Goal: Transaction & Acquisition: Obtain resource

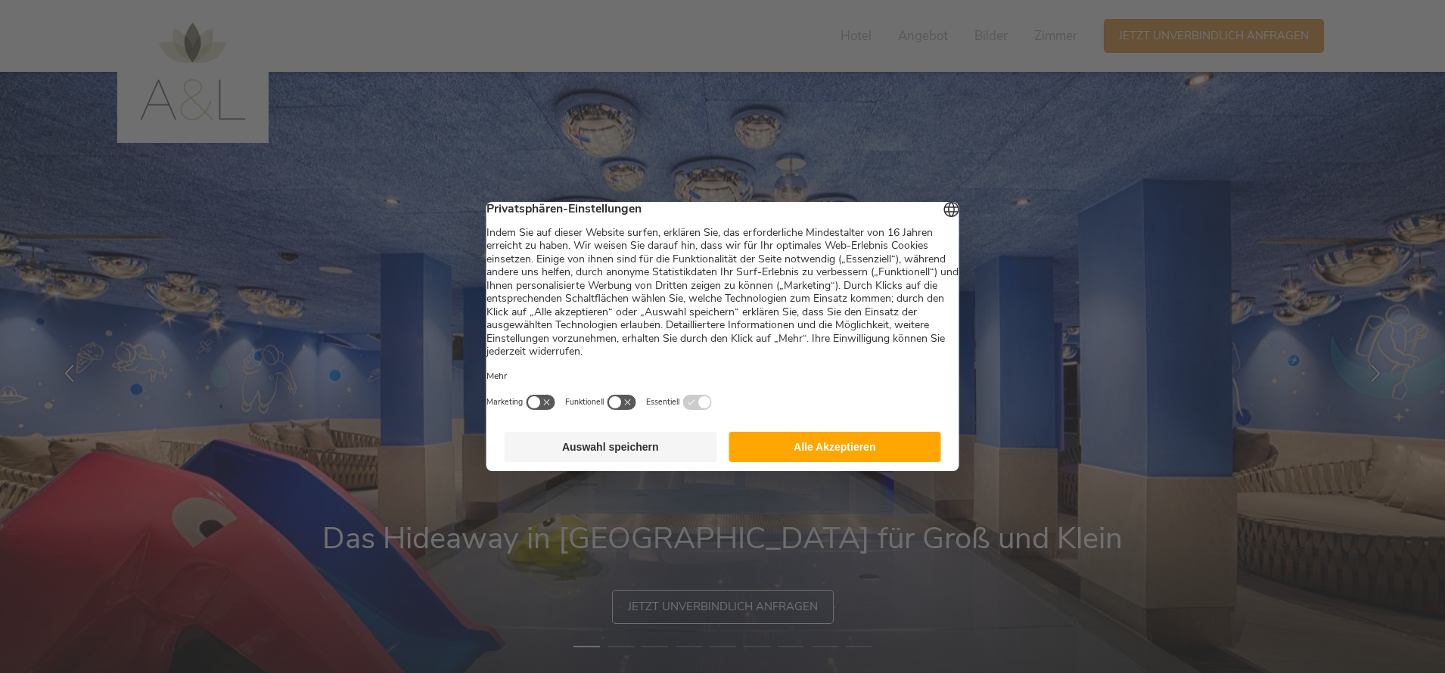
click at [604, 456] on button "Auswahl speichern" at bounding box center [611, 447] width 213 height 30
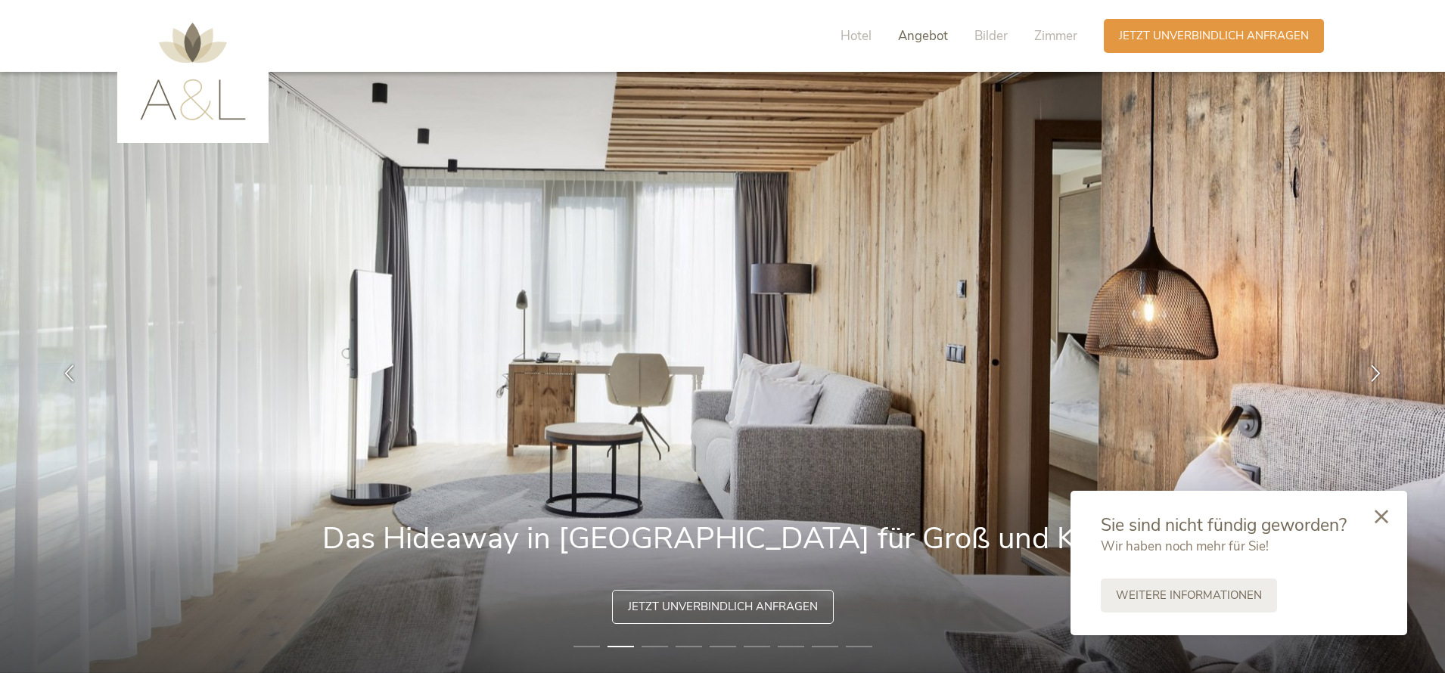
click at [919, 40] on span "Angebot" at bounding box center [923, 35] width 50 height 17
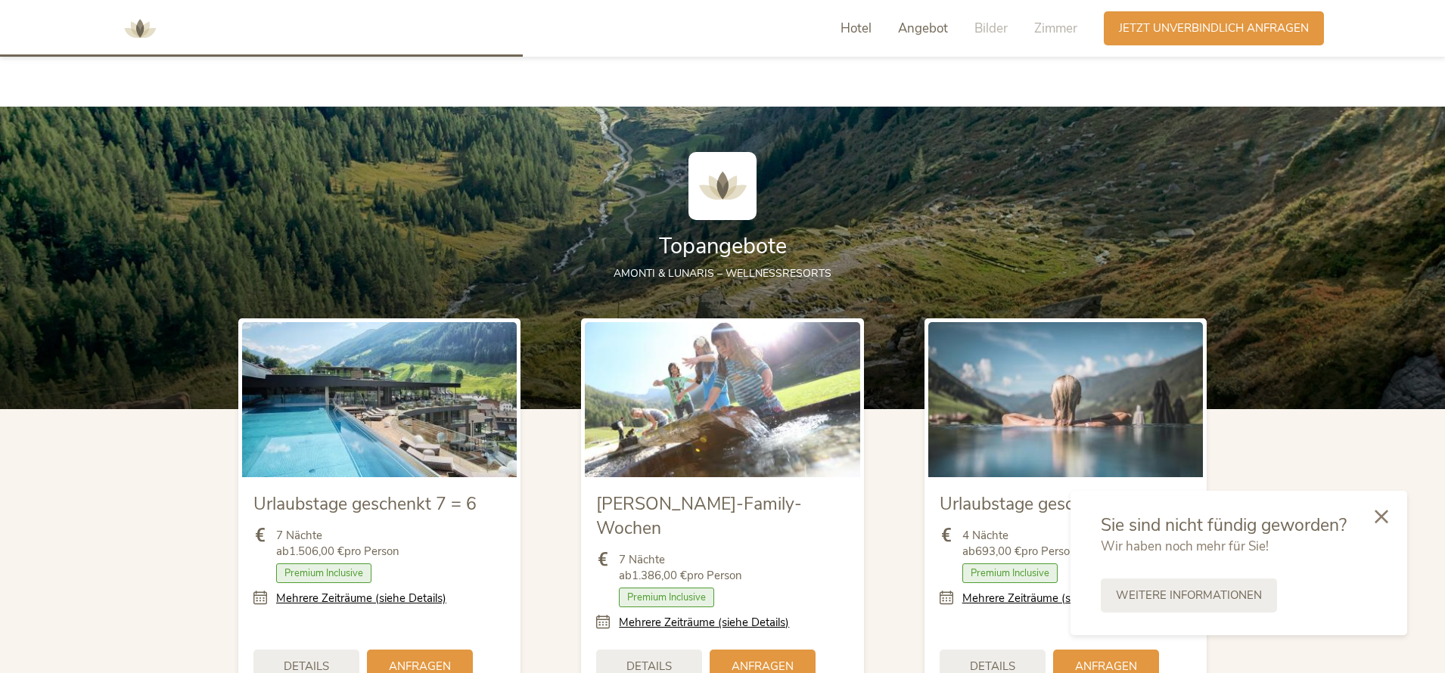
scroll to position [1622, 0]
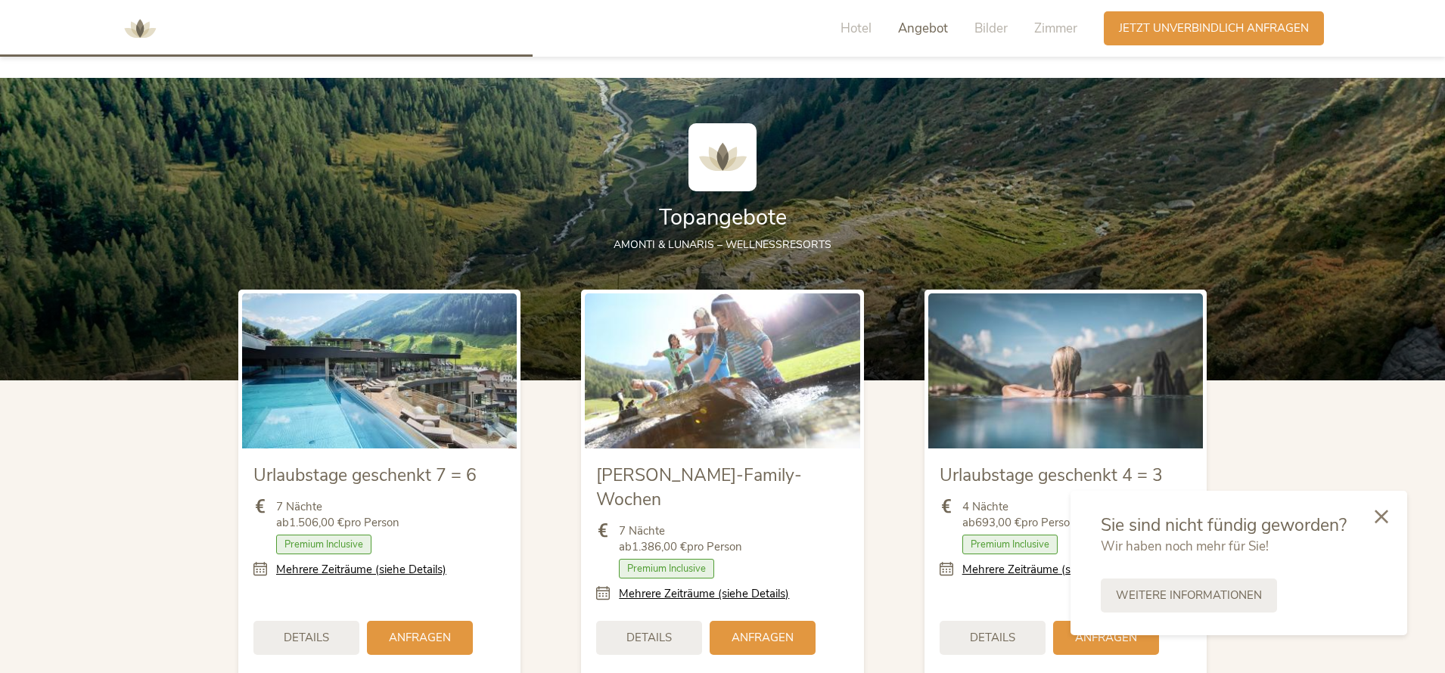
click at [1390, 521] on div at bounding box center [1381, 518] width 51 height 54
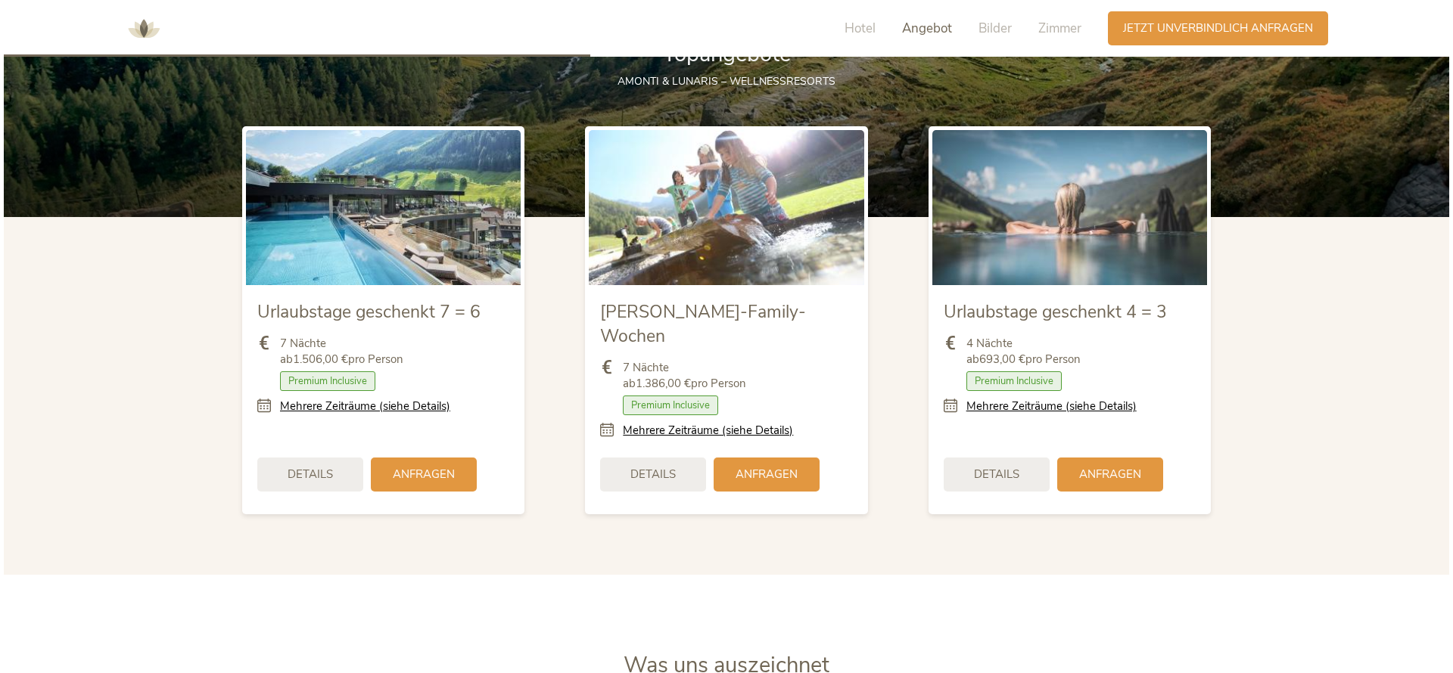
scroll to position [1716, 0]
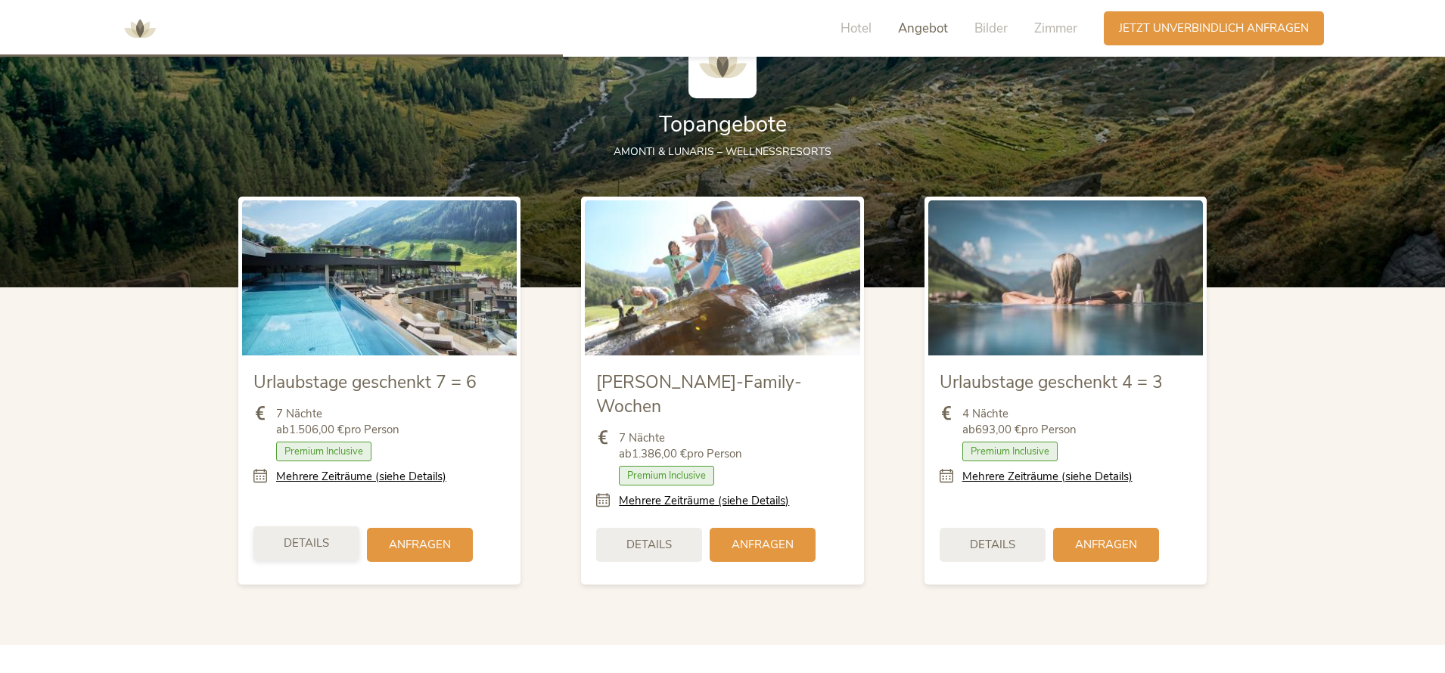
click at [327, 527] on div "Details" at bounding box center [307, 544] width 106 height 34
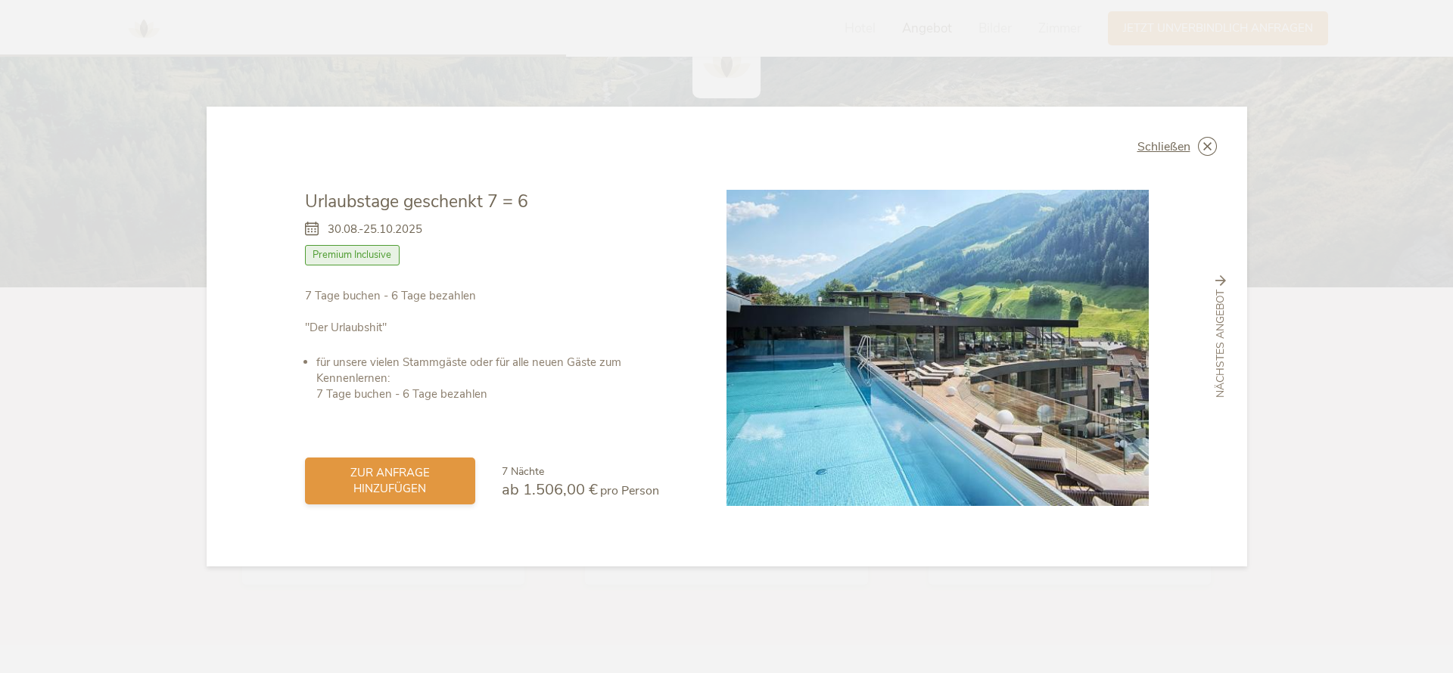
click at [405, 485] on span "zur Anfrage hinzufügen" at bounding box center [390, 481] width 140 height 32
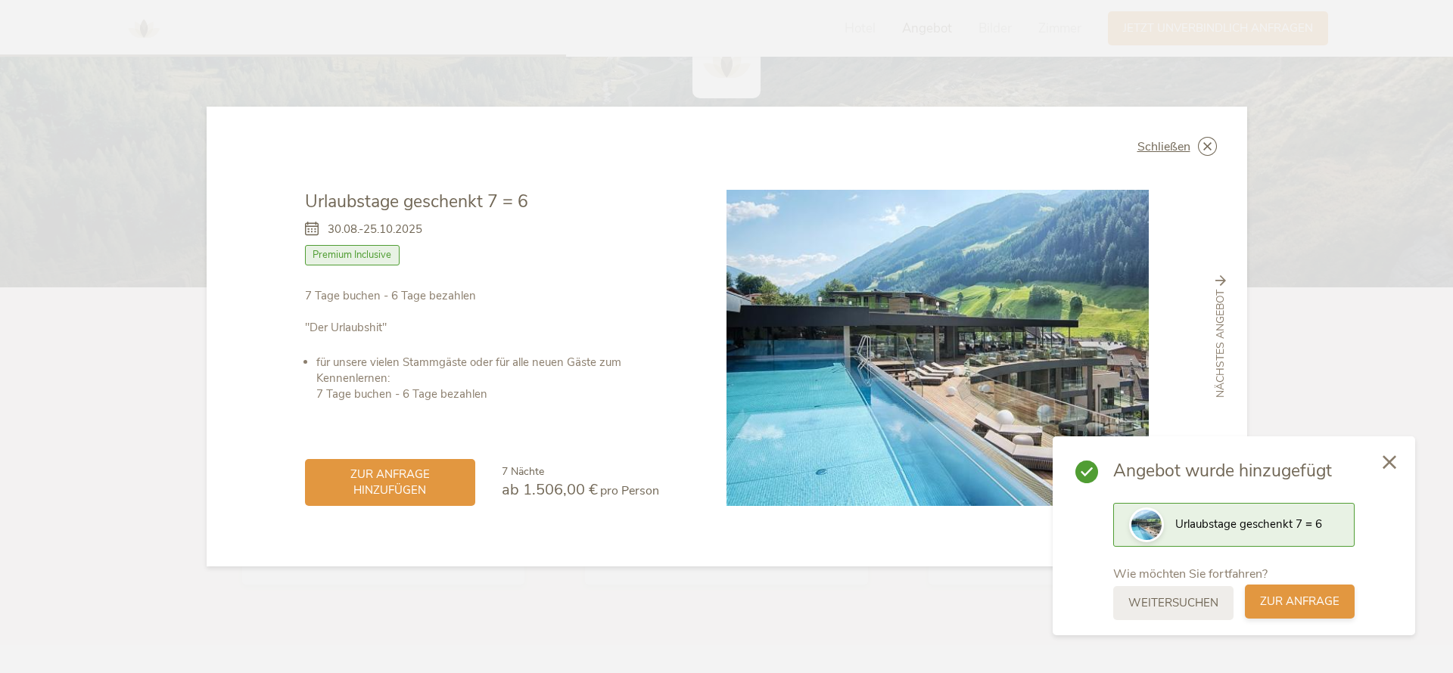
click at [1302, 605] on span "zur Anfrage" at bounding box center [1299, 602] width 79 height 16
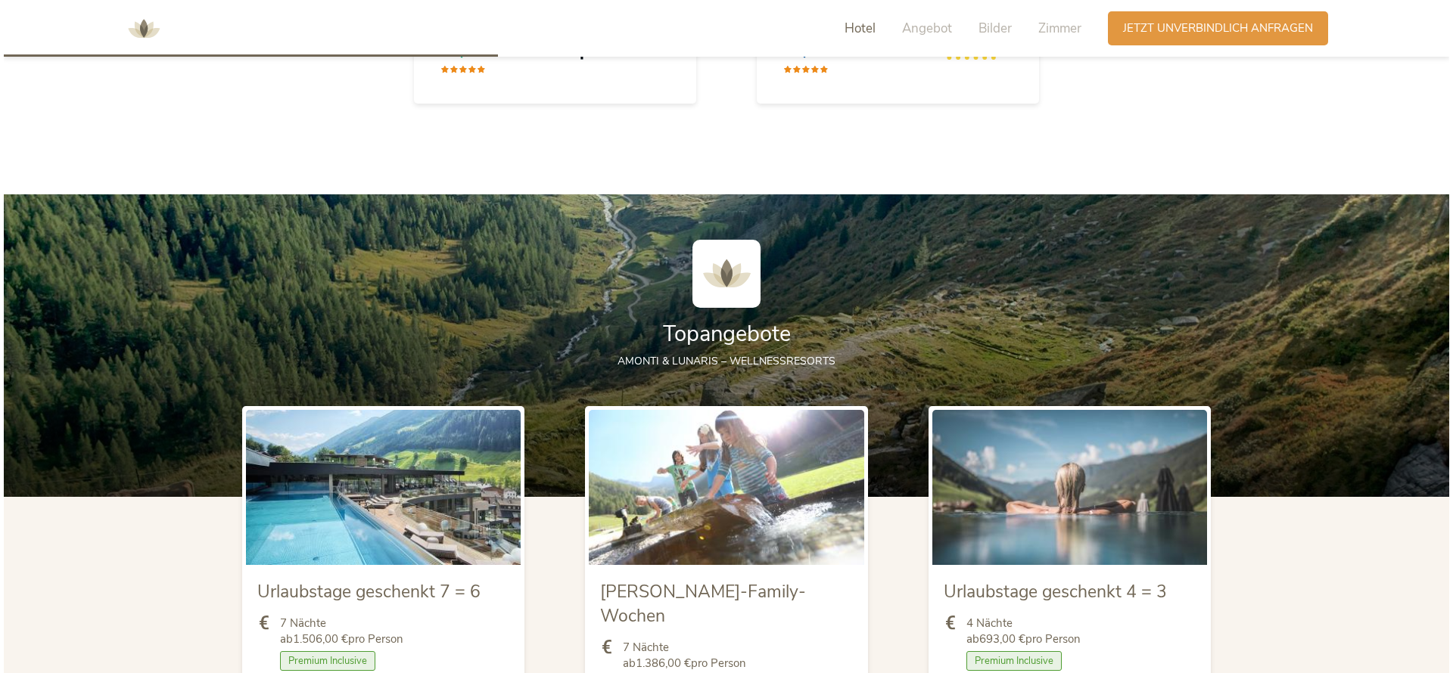
scroll to position [1684, 0]
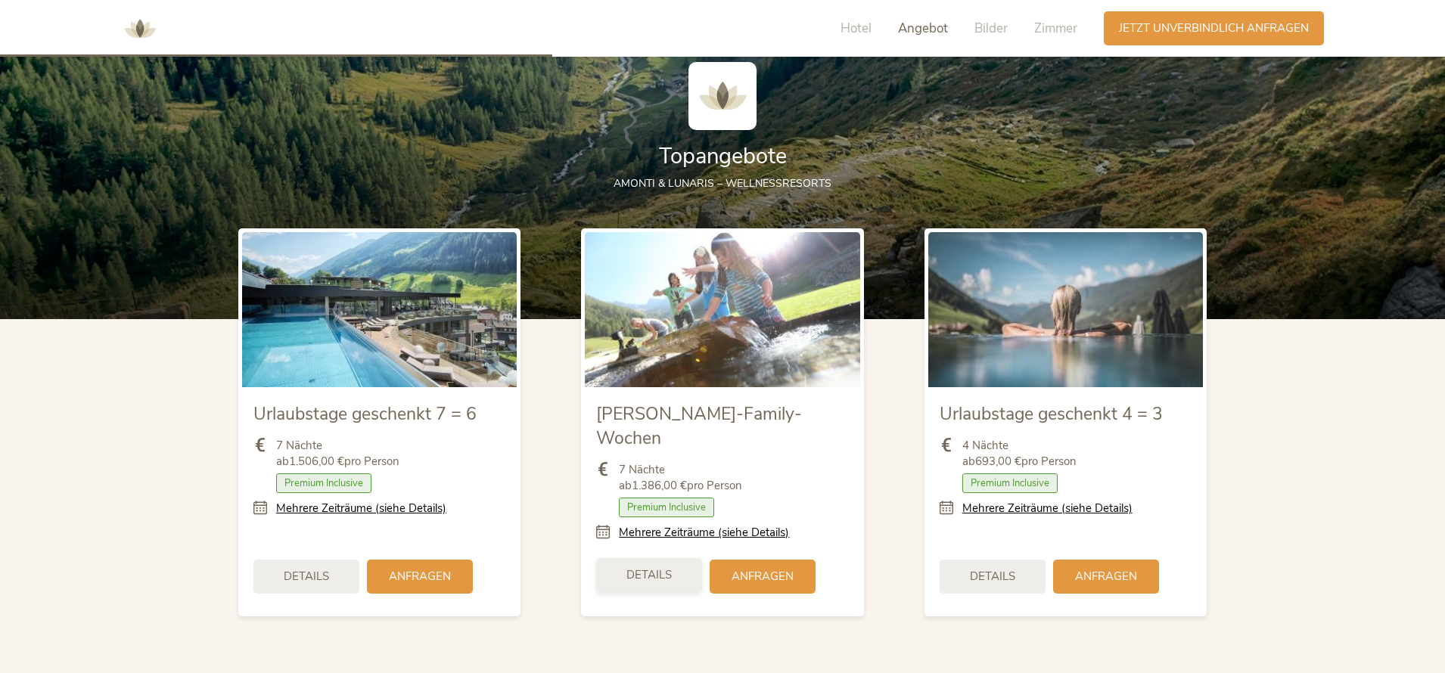
click at [673, 558] on div "Details" at bounding box center [649, 575] width 106 height 34
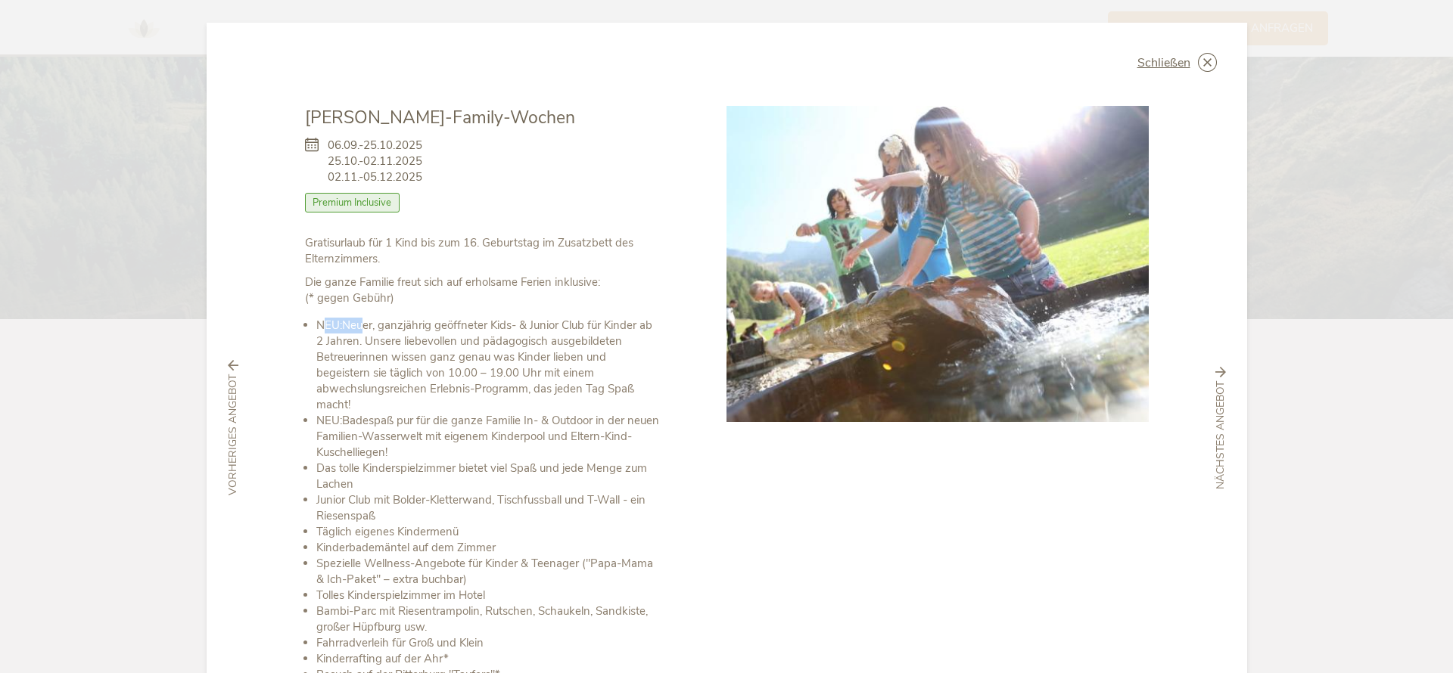
drag, startPoint x: 319, startPoint y: 323, endPoint x: 357, endPoint y: 326, distance: 38.0
click at [357, 326] on li "NEU: Neuer, ganzjährig geöffneter Kids- & Junior Club für Kinder ab 2 Jahren. U…" at bounding box center [487, 365] width 343 height 95
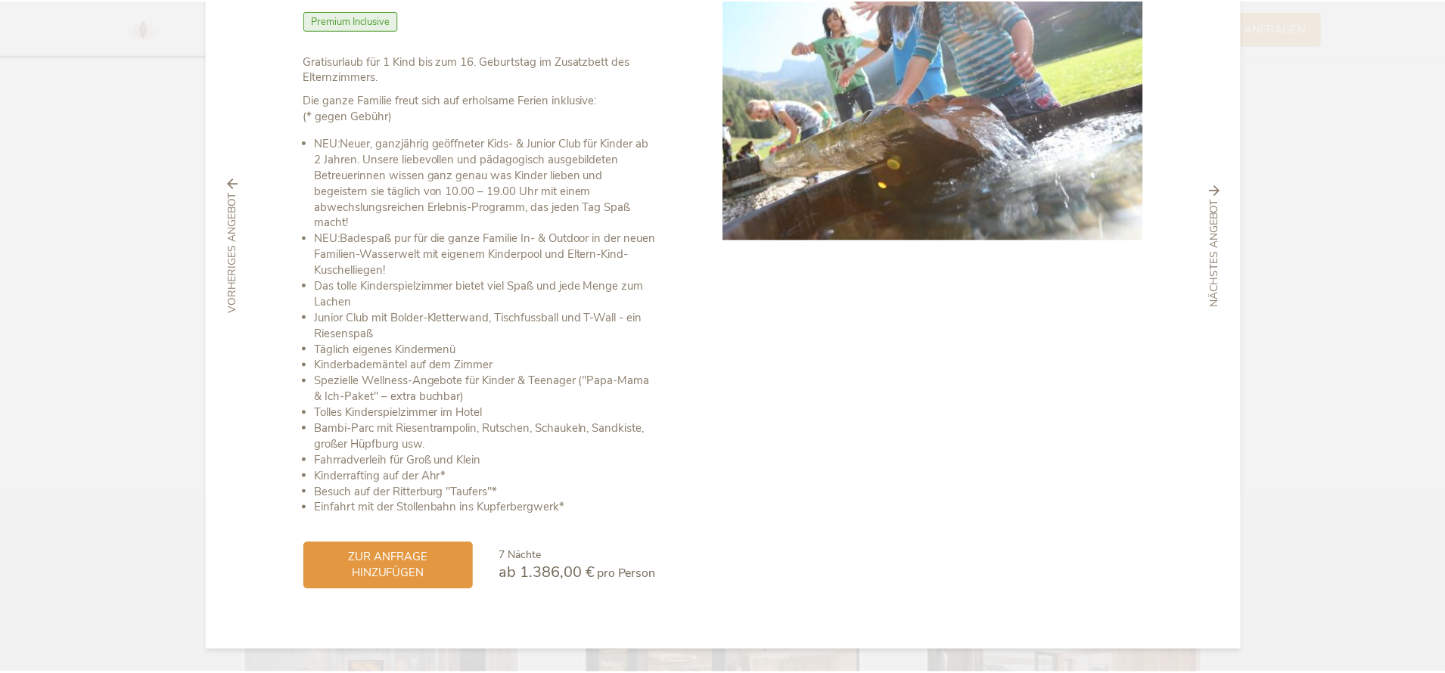
scroll to position [0, 0]
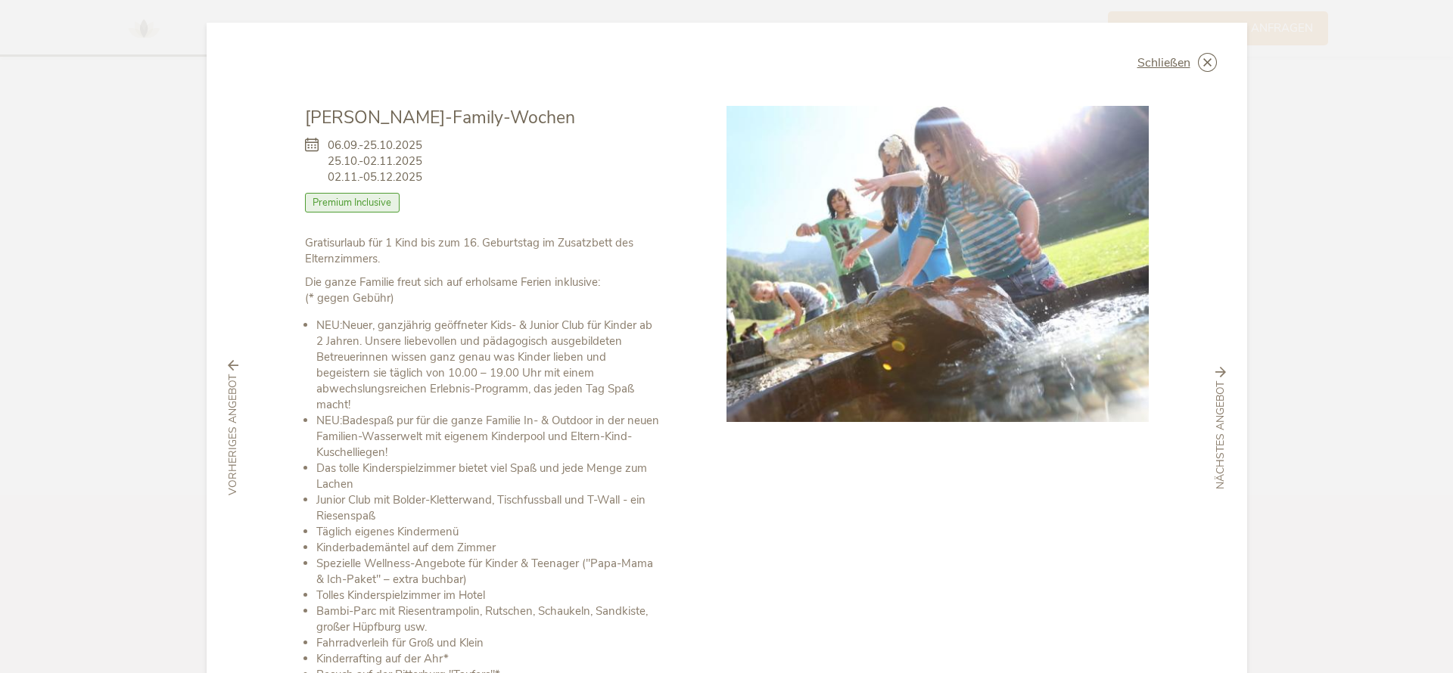
click at [370, 203] on span "Premium Inclusive" at bounding box center [352, 203] width 95 height 20
copy div "Premium Inclusive"
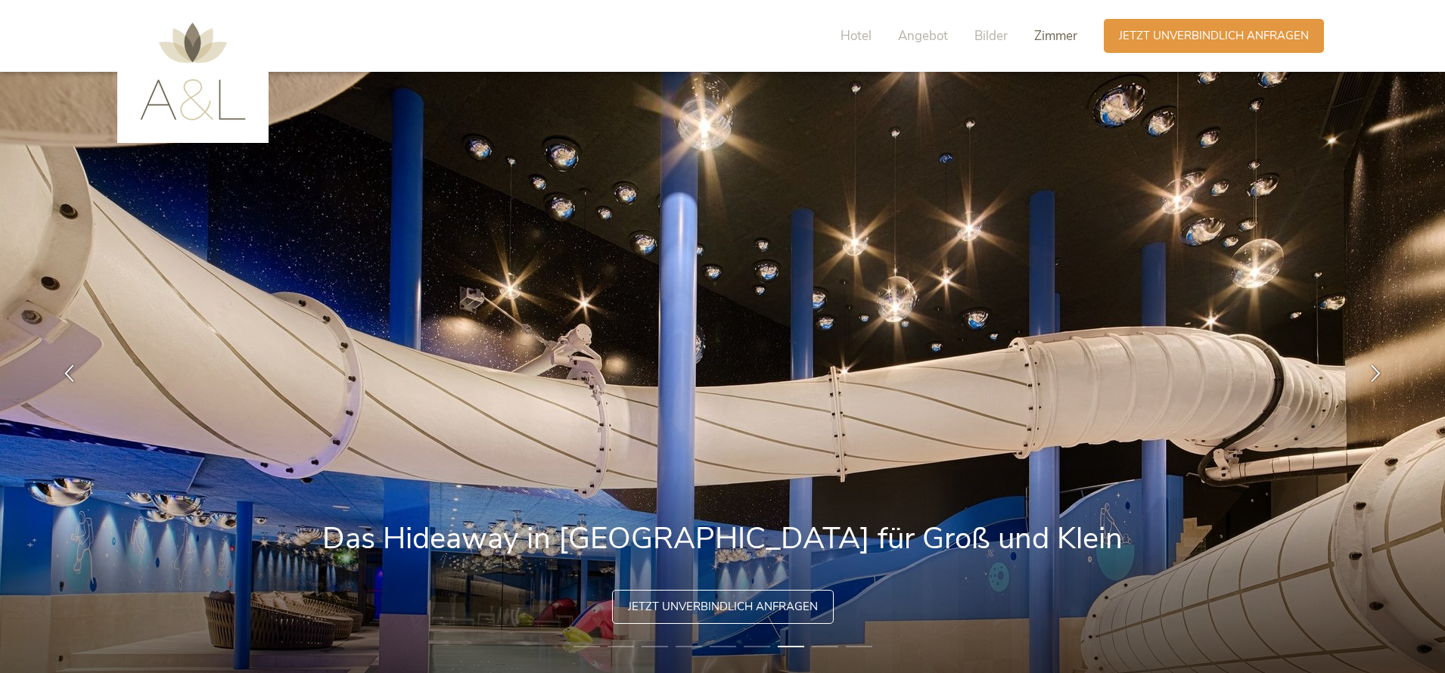
click at [1035, 36] on span "Zimmer" at bounding box center [1055, 35] width 43 height 17
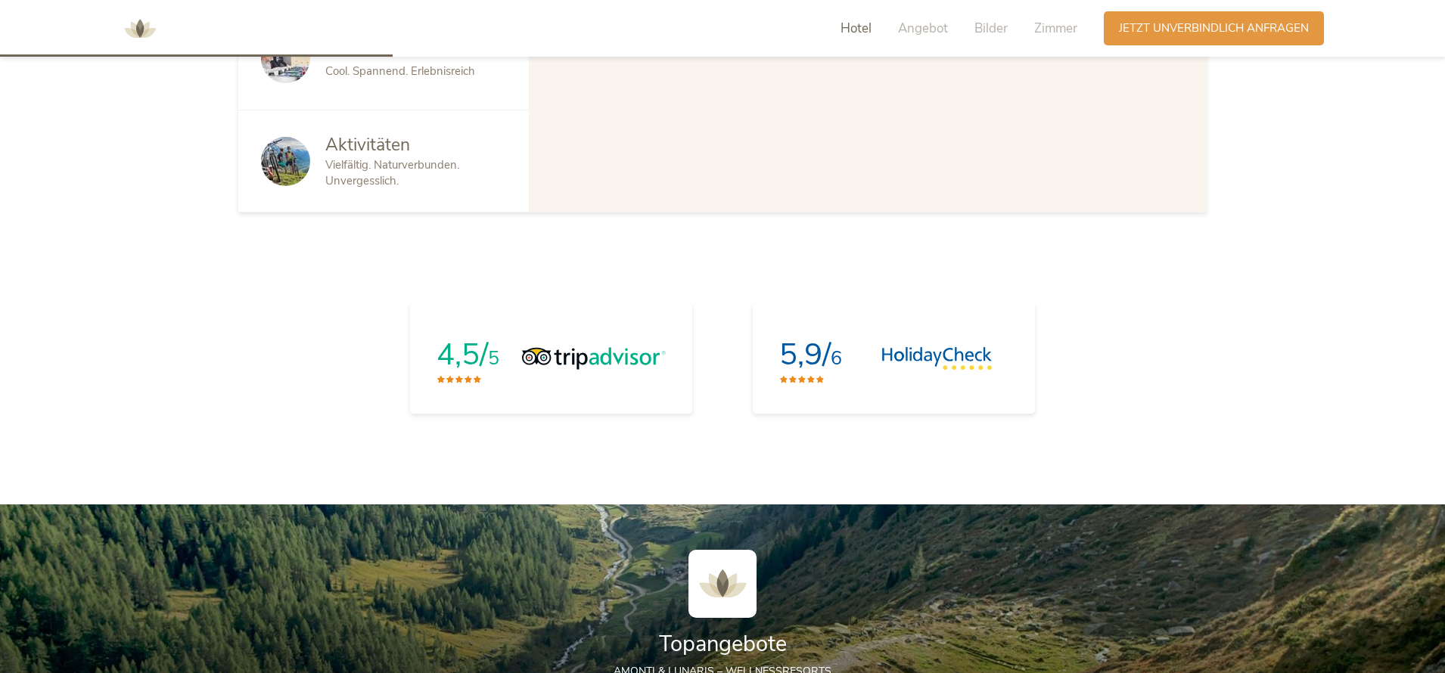
scroll to position [856, 0]
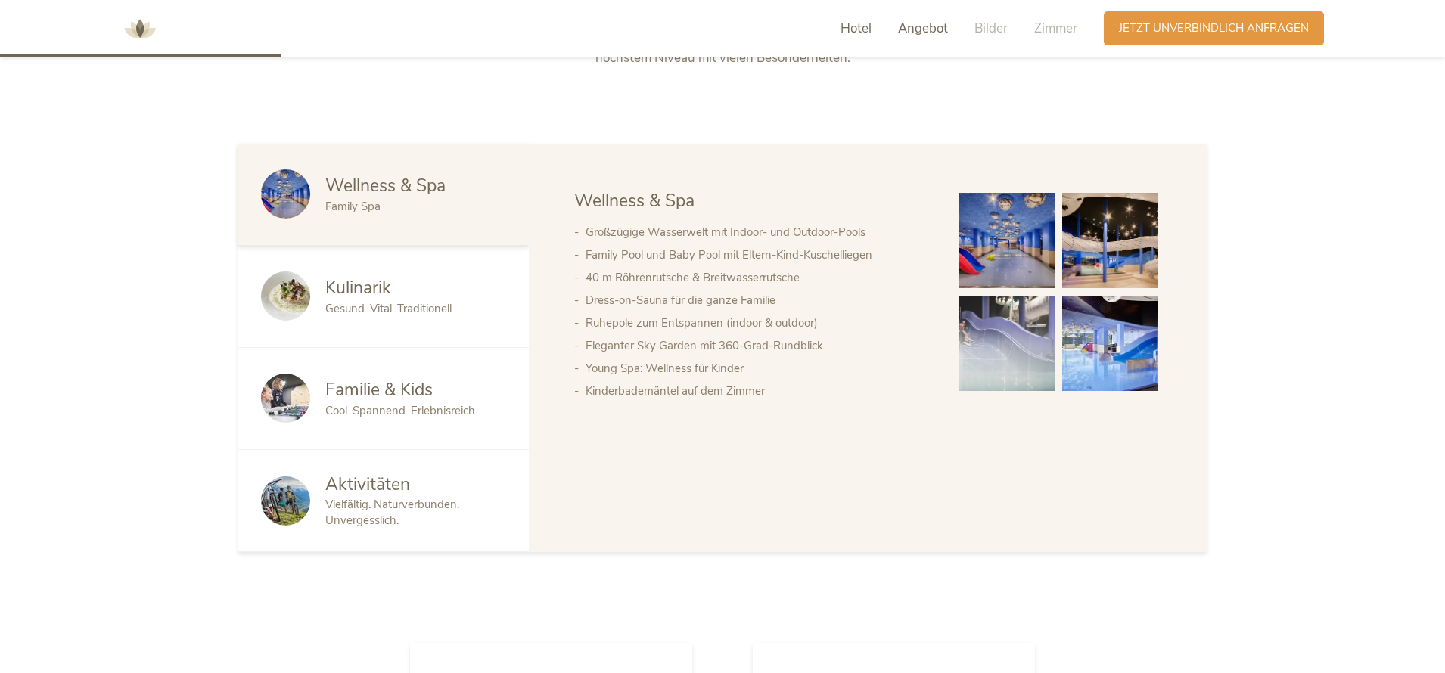
click at [914, 33] on span "Angebot" at bounding box center [923, 28] width 50 height 17
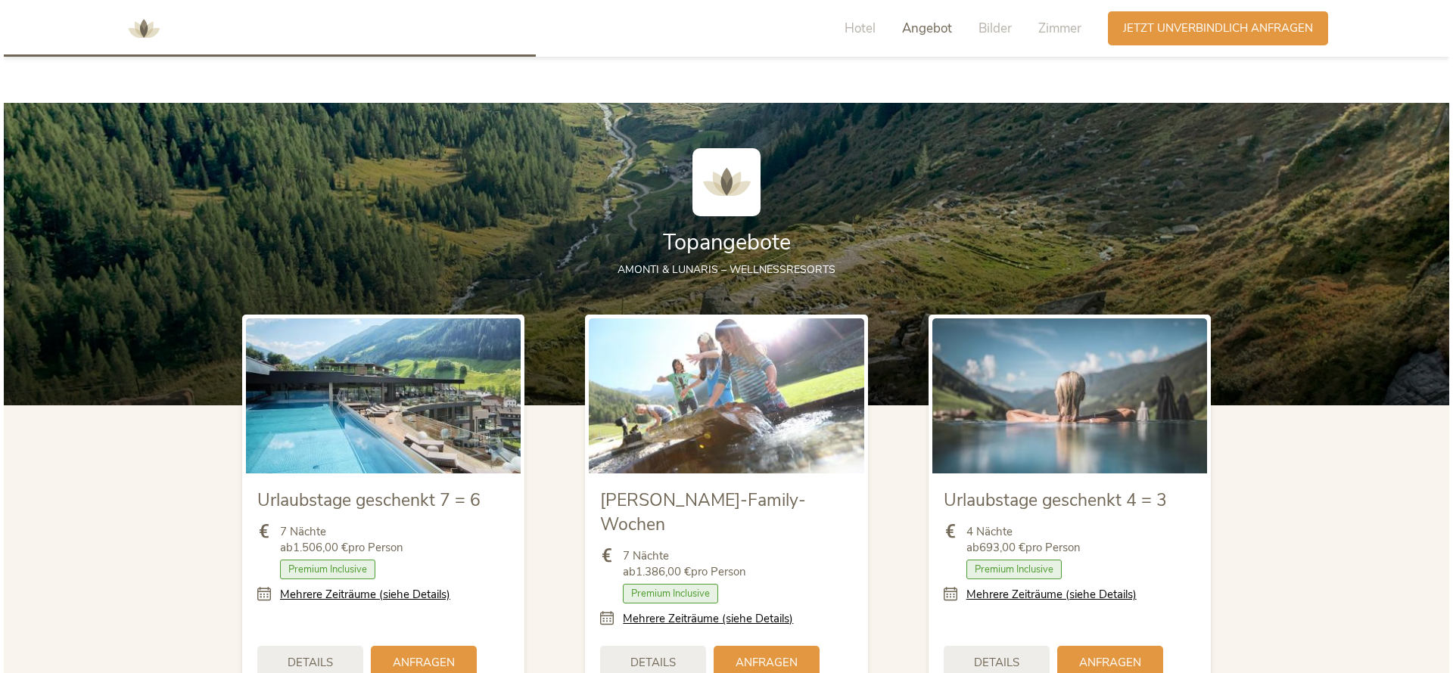
scroll to position [1622, 0]
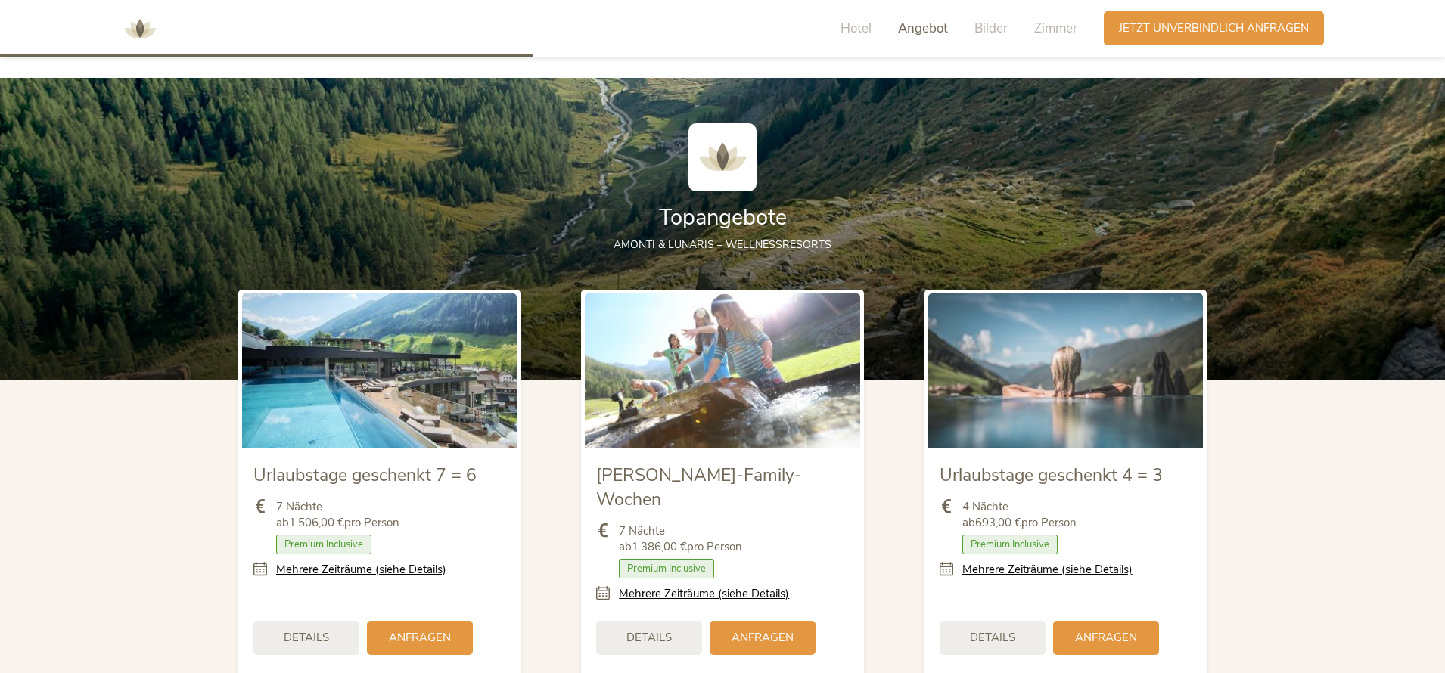
click at [1048, 410] on img at bounding box center [1066, 371] width 275 height 154
click at [1011, 629] on span "Details" at bounding box center [992, 637] width 45 height 16
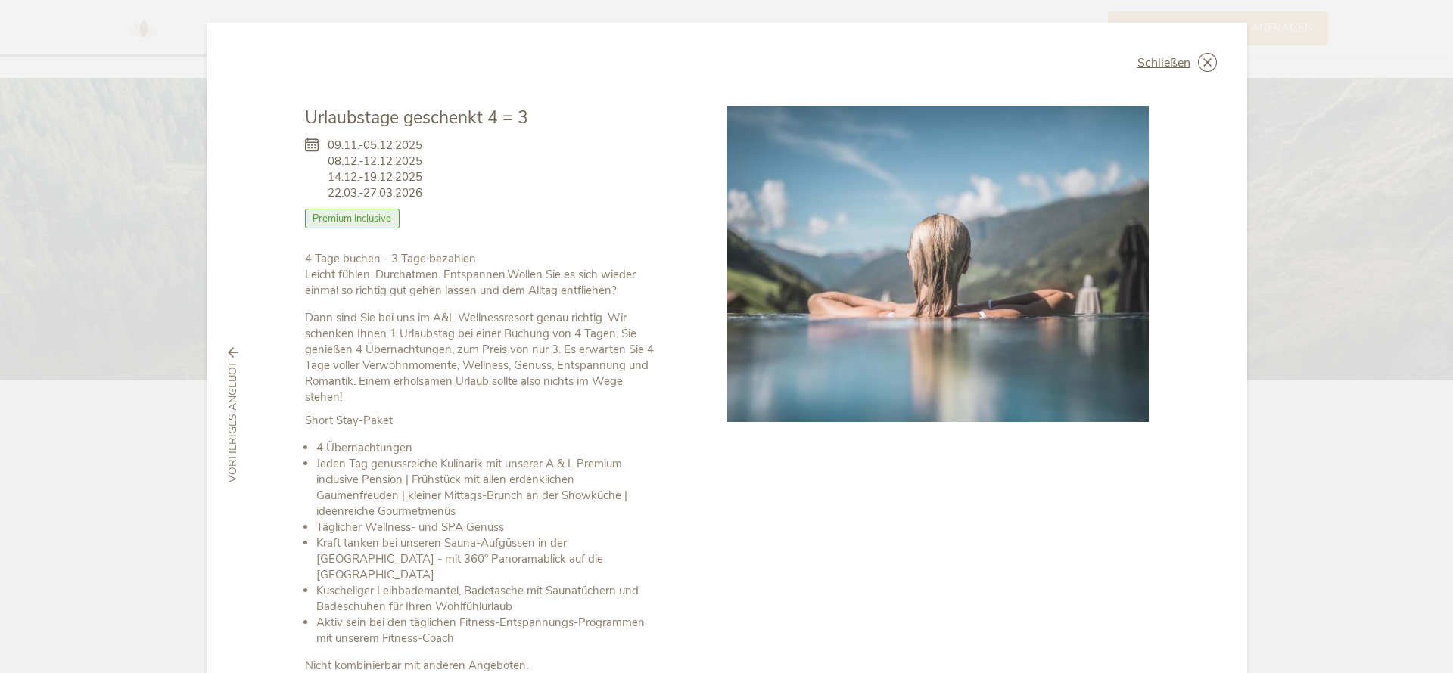
drag, startPoint x: 324, startPoint y: 142, endPoint x: 390, endPoint y: 142, distance: 65.8
click at [390, 142] on span "[DATE]-[DATE] [DATE]-[DATE] [DATE]-[DATE] [DATE]-[DATE]" at bounding box center [375, 170] width 95 height 64
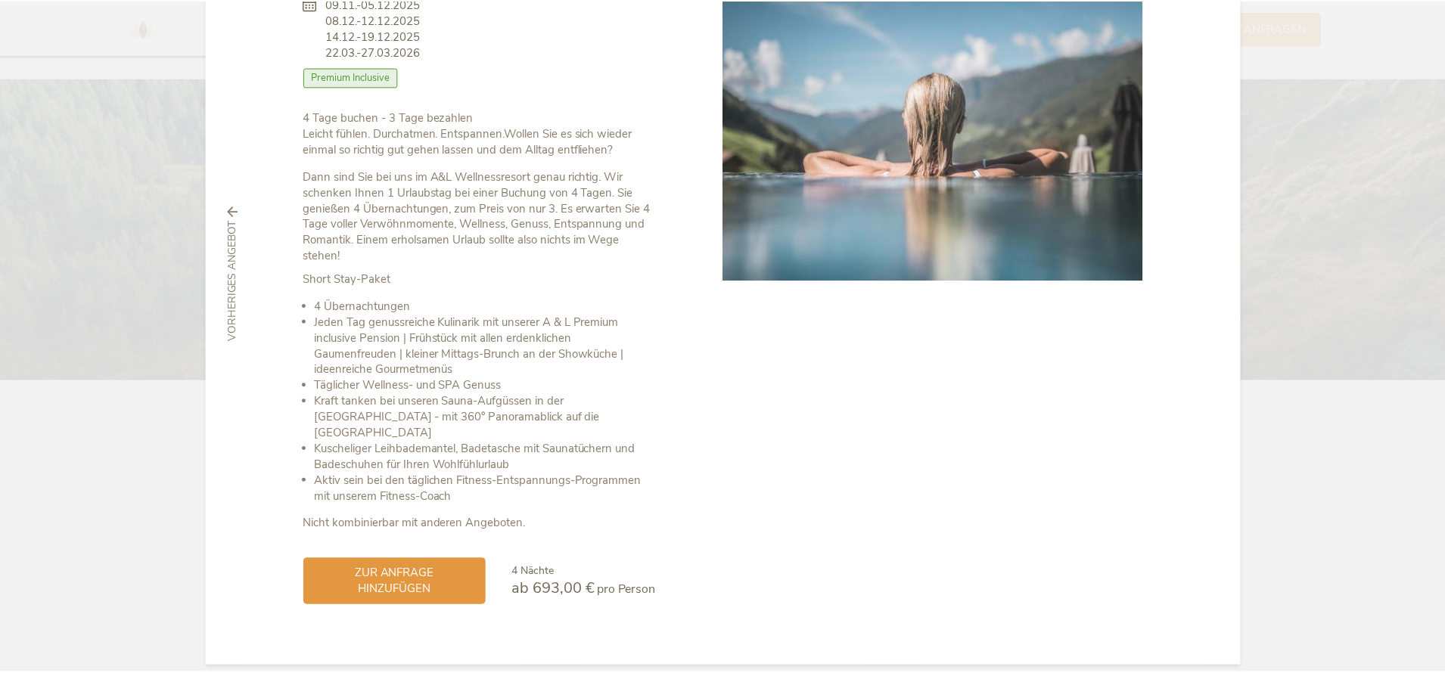
scroll to position [0, 0]
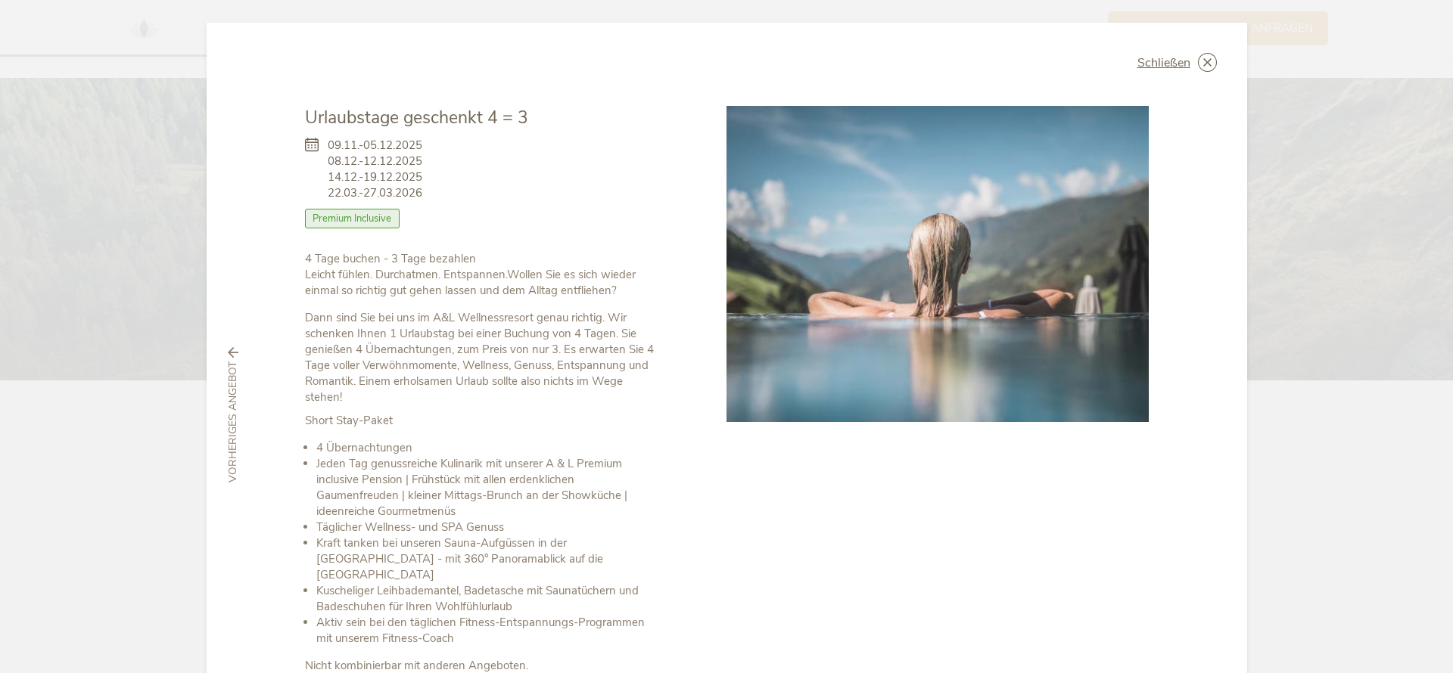
click at [347, 220] on span "Premium Inclusive" at bounding box center [352, 219] width 95 height 20
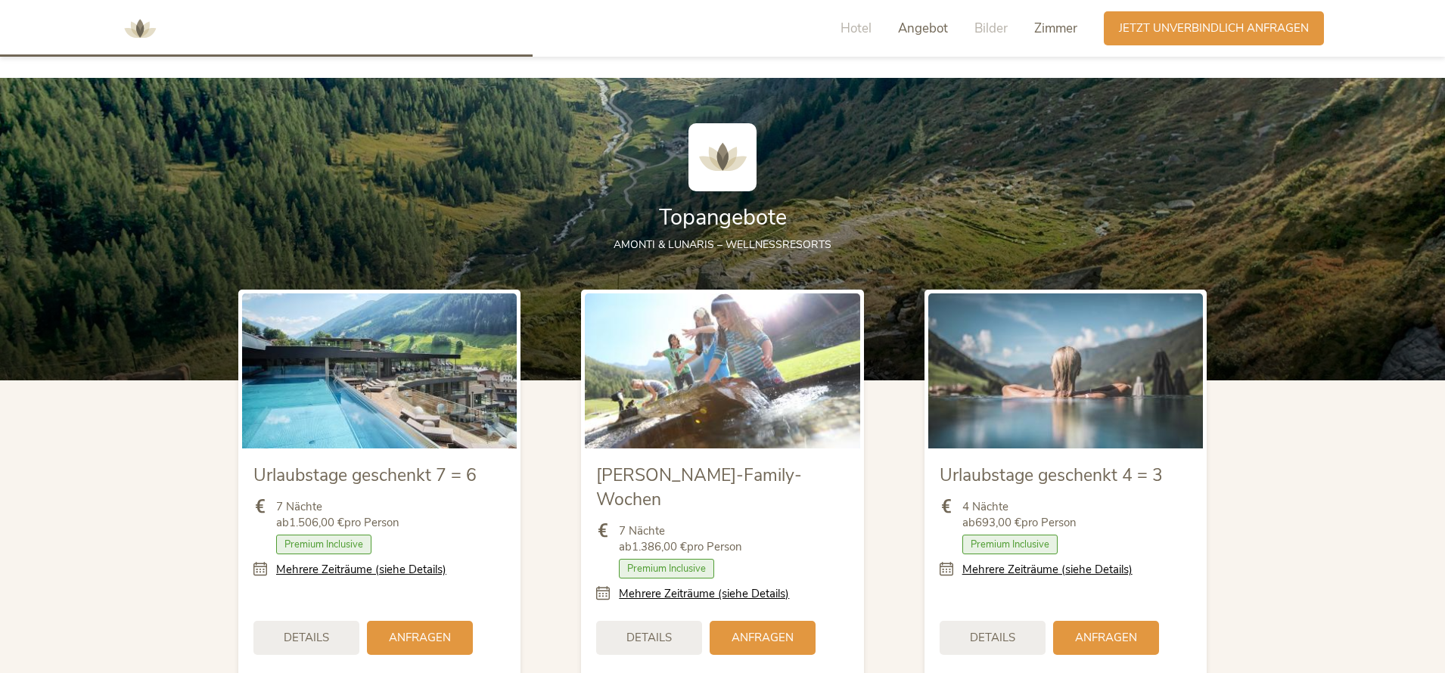
click at [1050, 26] on span "Zimmer" at bounding box center [1055, 28] width 43 height 17
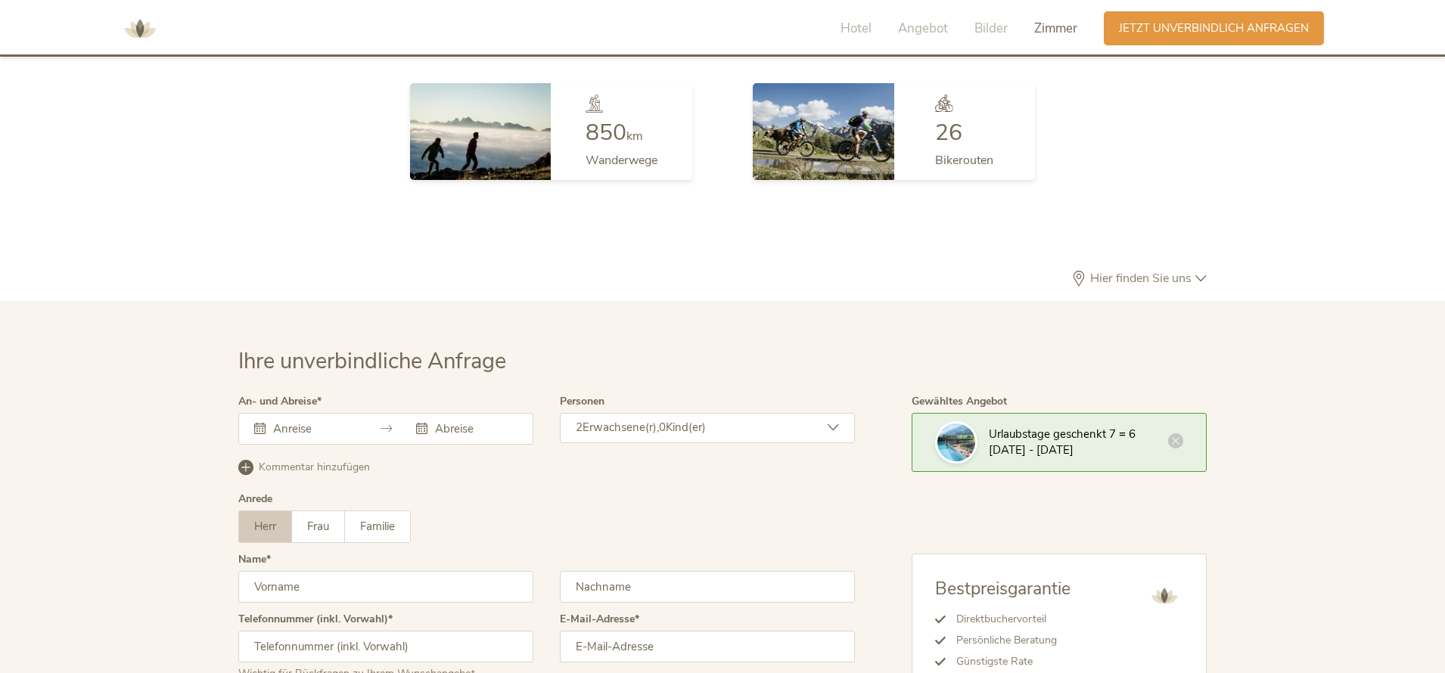
scroll to position [4403, 0]
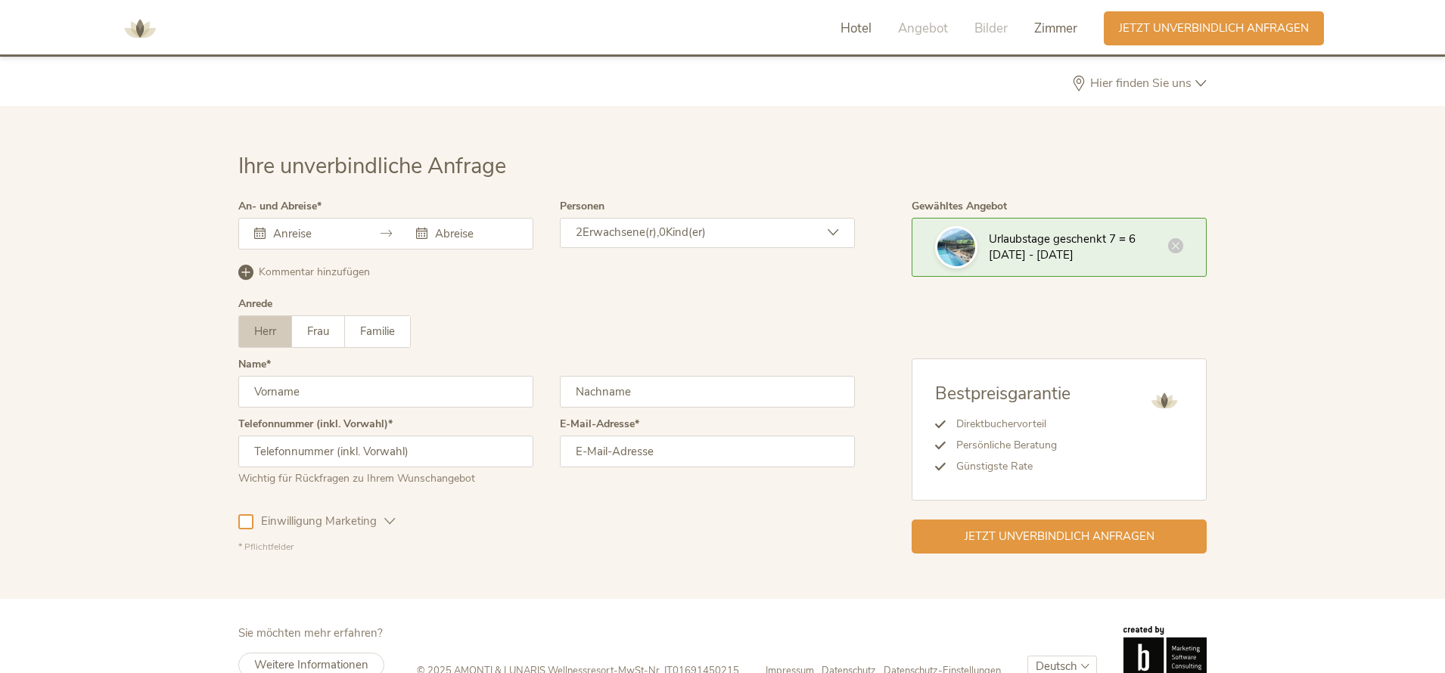
click at [854, 33] on span "Hotel" at bounding box center [856, 28] width 31 height 17
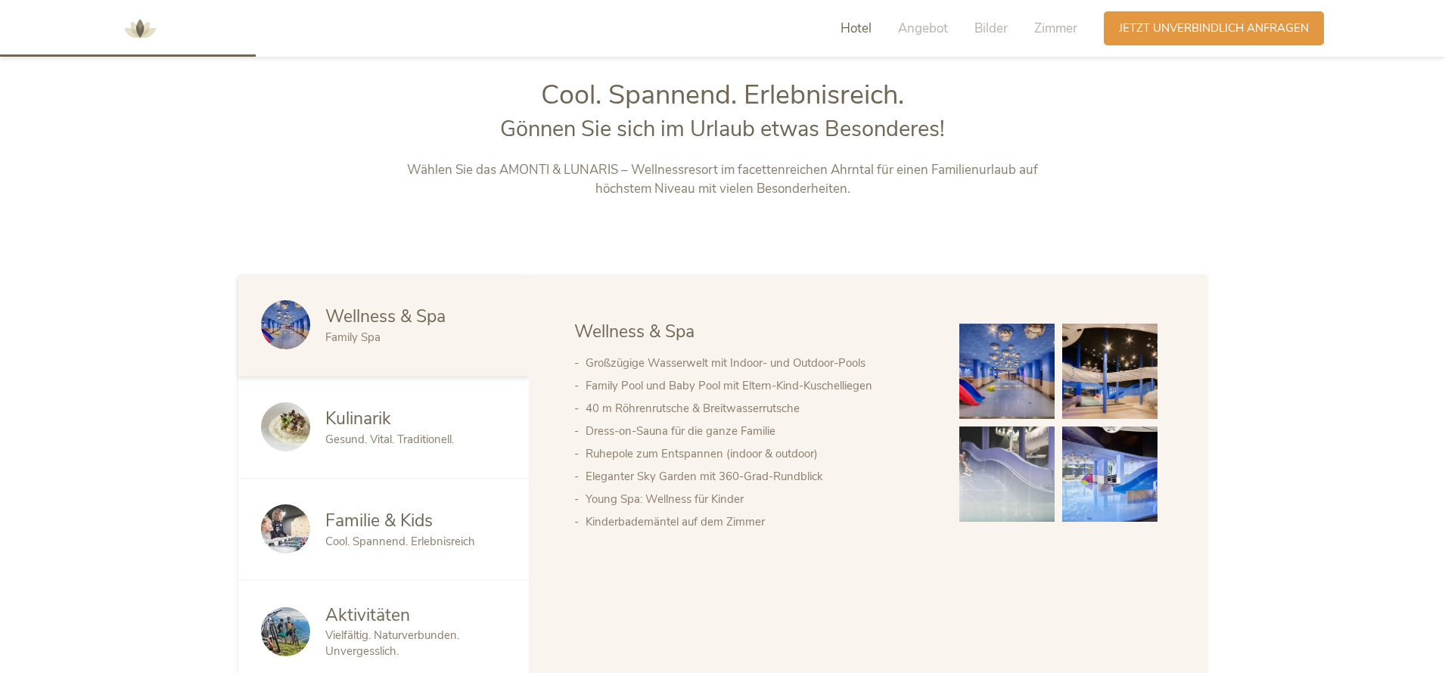
scroll to position [779, 0]
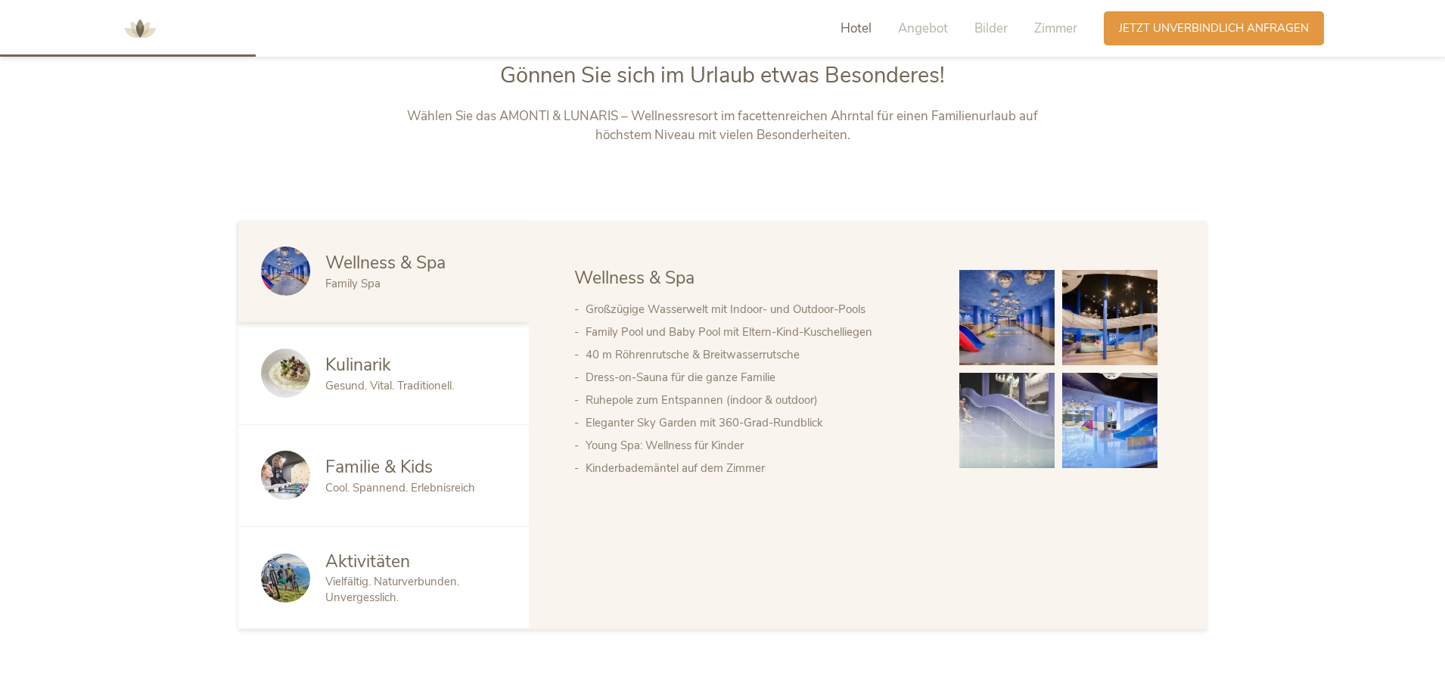
click at [427, 358] on div "Kulinarik" at bounding box center [415, 365] width 181 height 24
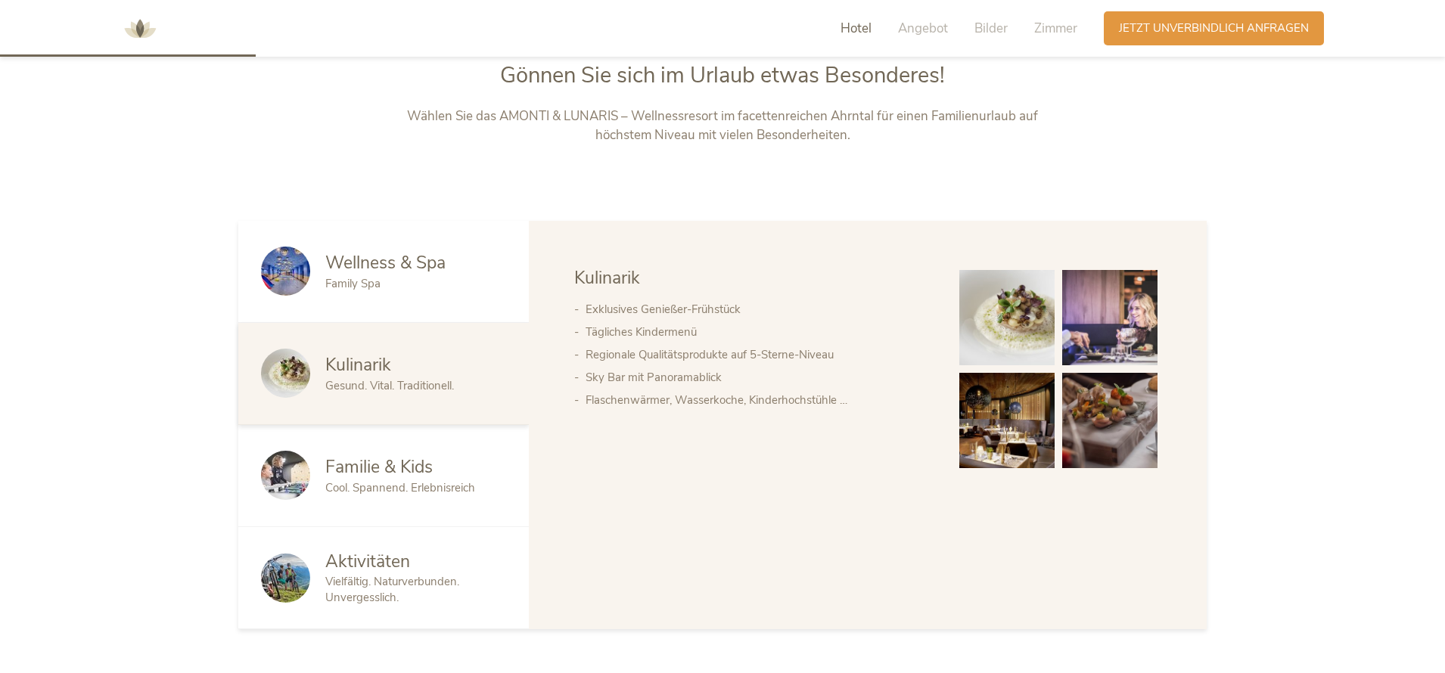
click at [433, 294] on div "Wellness & Spa Family Spa" at bounding box center [383, 272] width 291 height 102
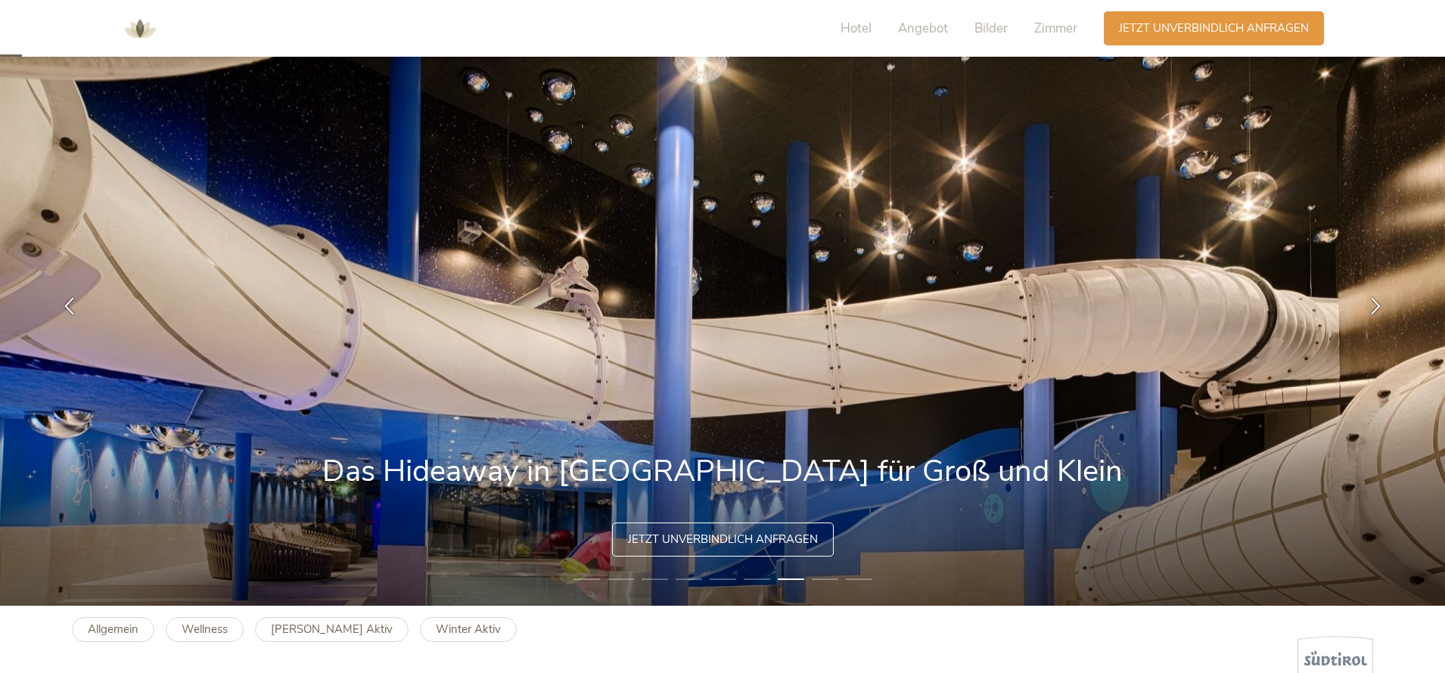
scroll to position [0, 0]
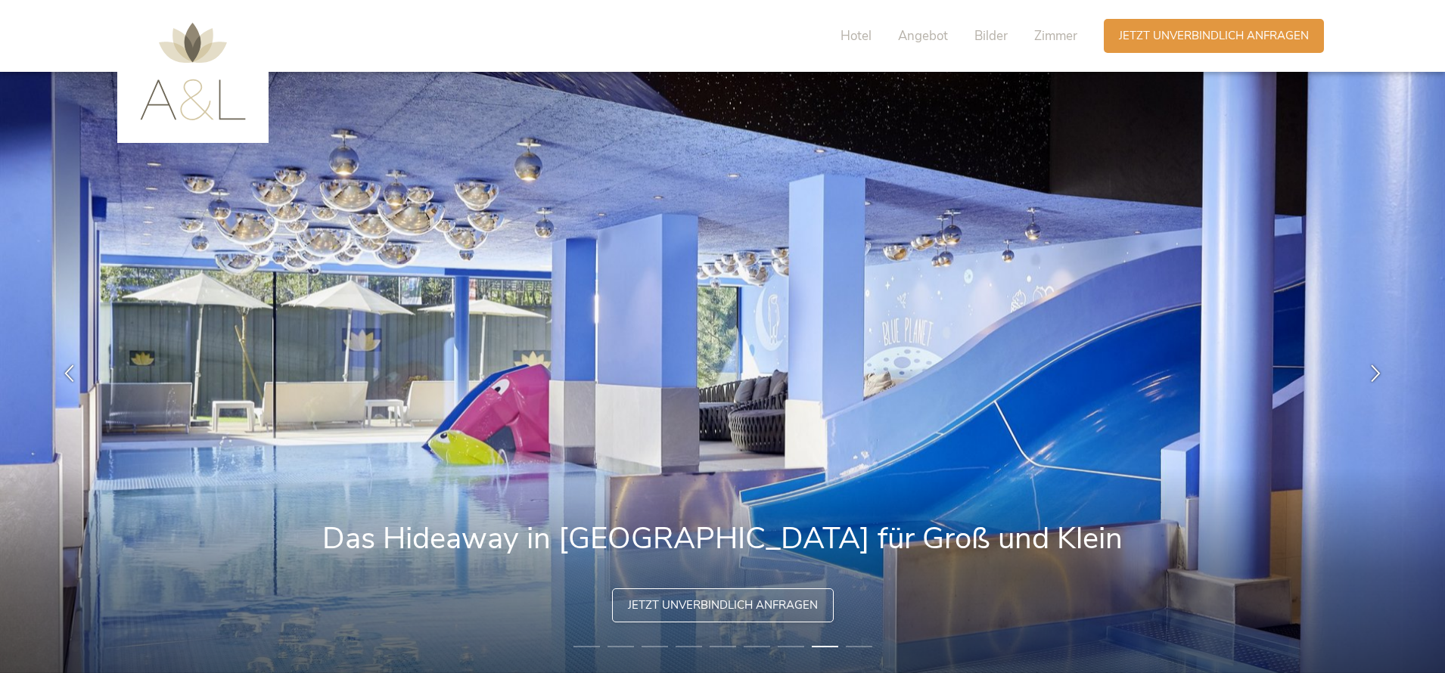
click at [714, 611] on span "Jetzt unverbindlich anfragen" at bounding box center [723, 606] width 190 height 16
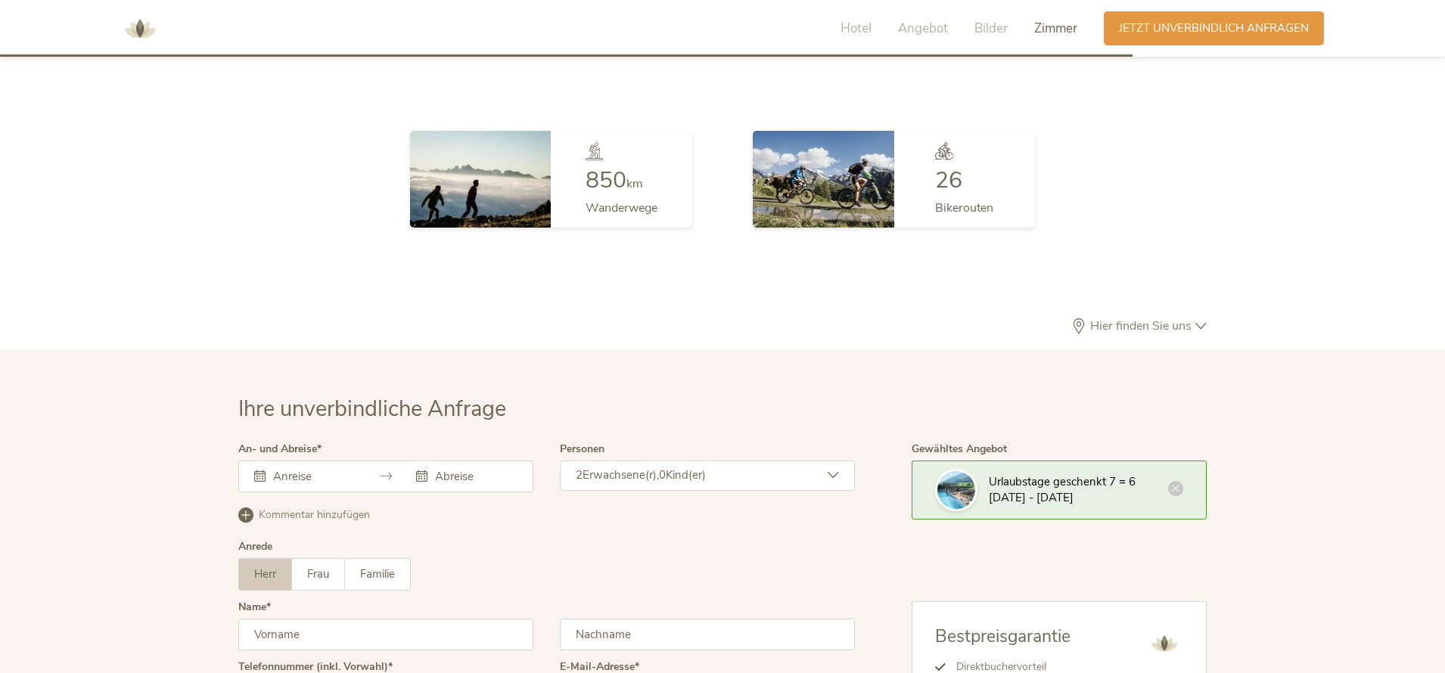
scroll to position [4403, 0]
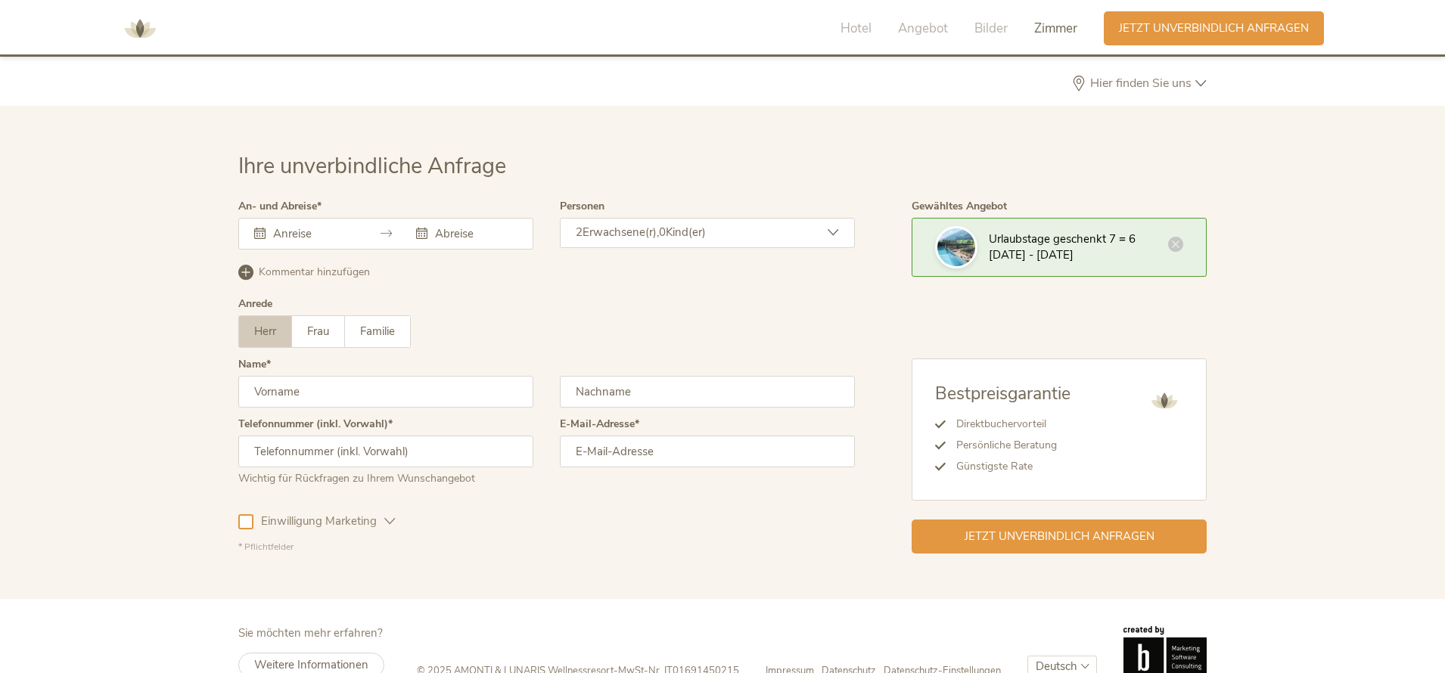
click at [1176, 237] on icon at bounding box center [1175, 244] width 15 height 15
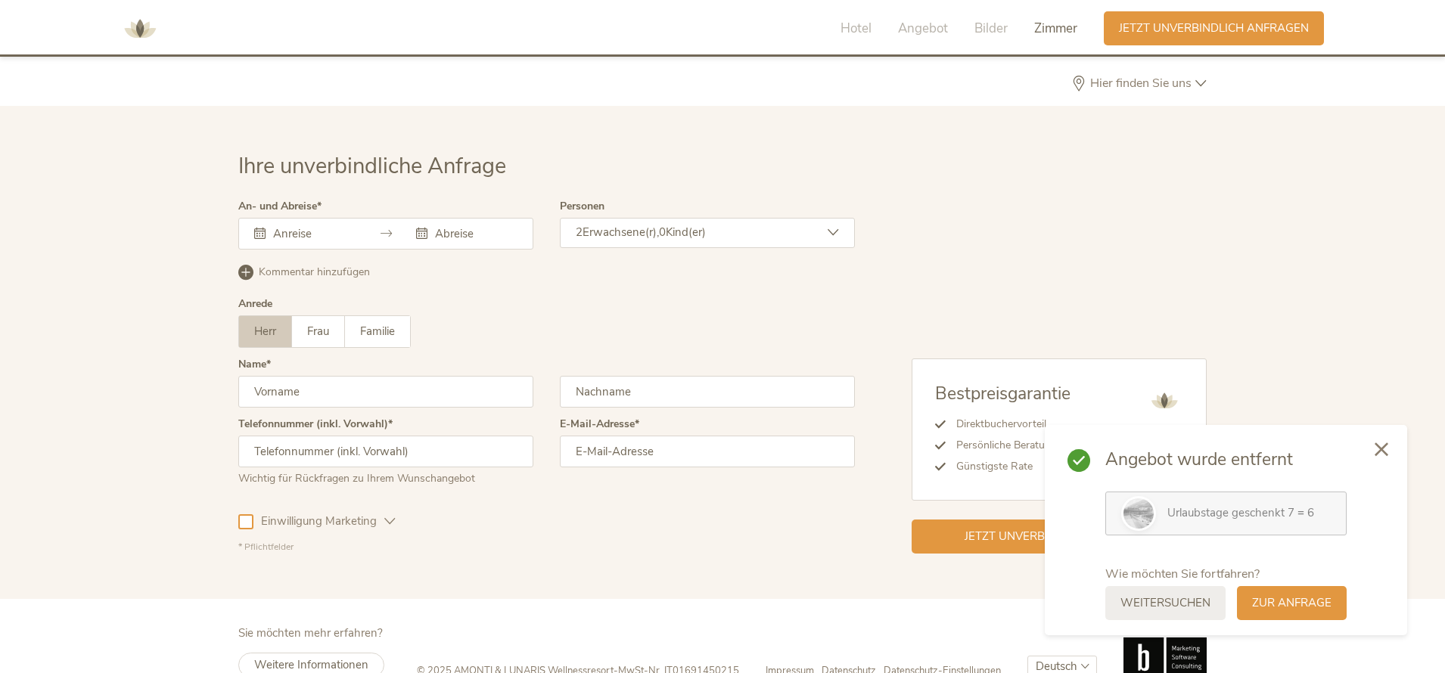
click at [1388, 450] on icon at bounding box center [1382, 450] width 14 height 14
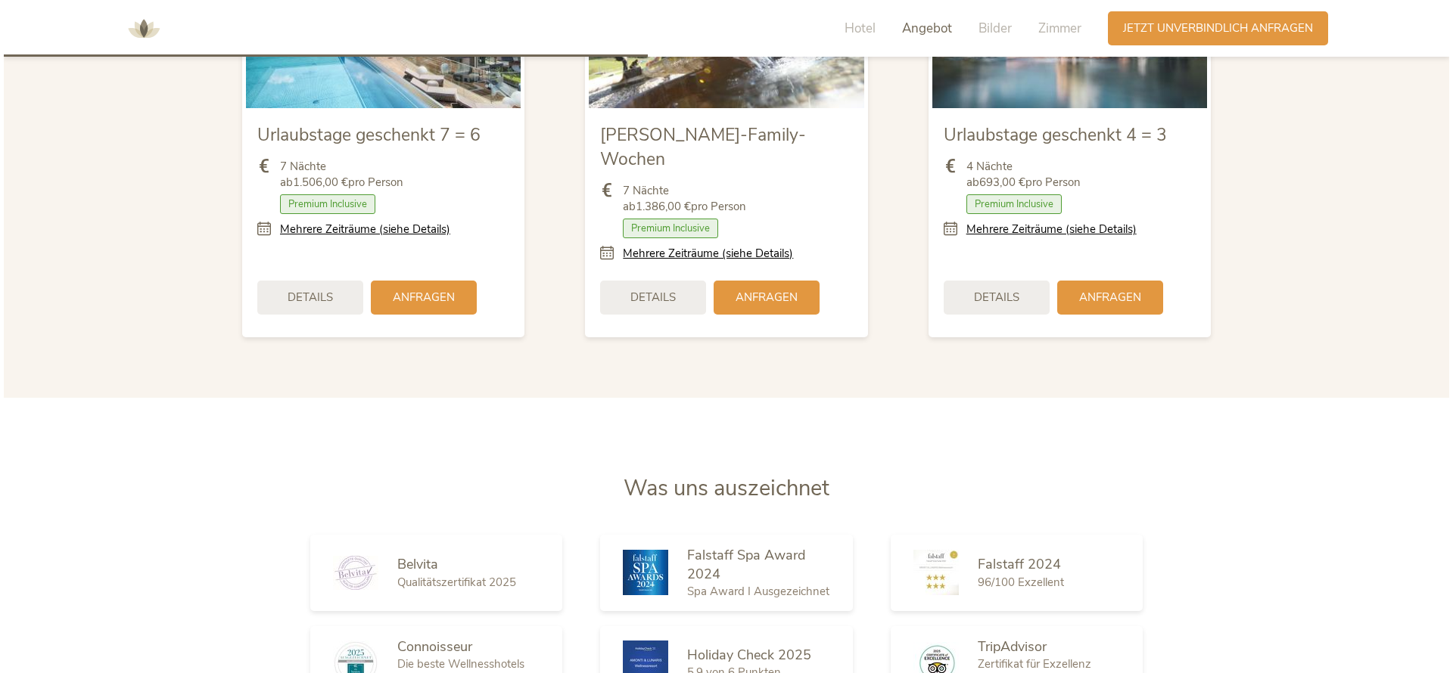
scroll to position [1781, 0]
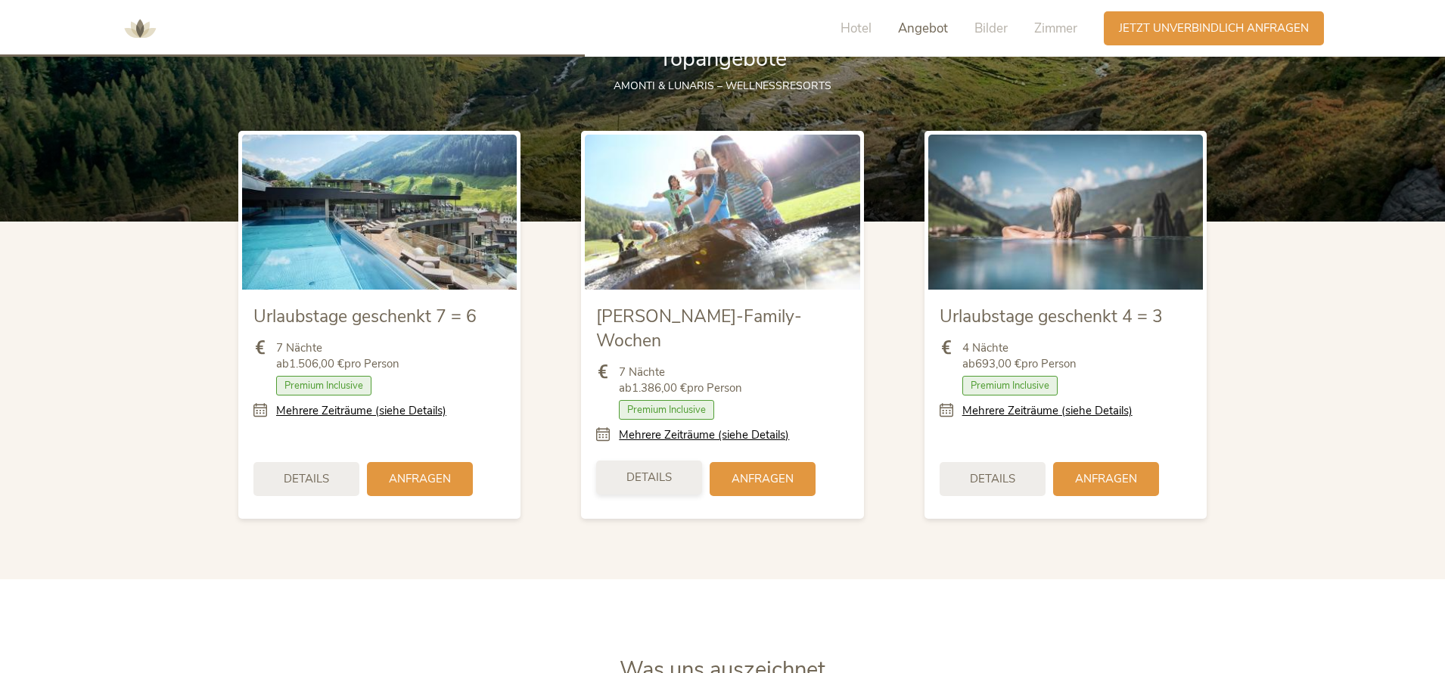
click at [664, 470] on span "Details" at bounding box center [649, 478] width 45 height 16
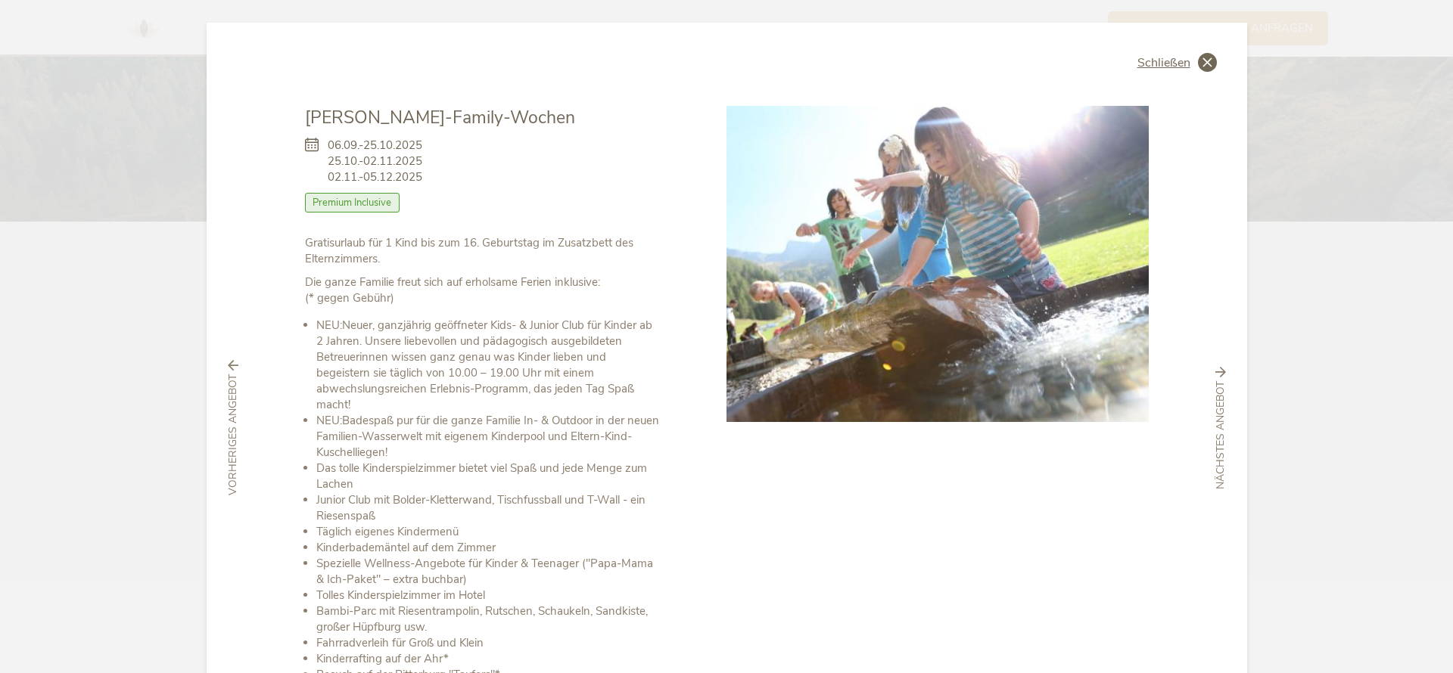
click at [1171, 69] on span "Schließen" at bounding box center [1163, 63] width 53 height 12
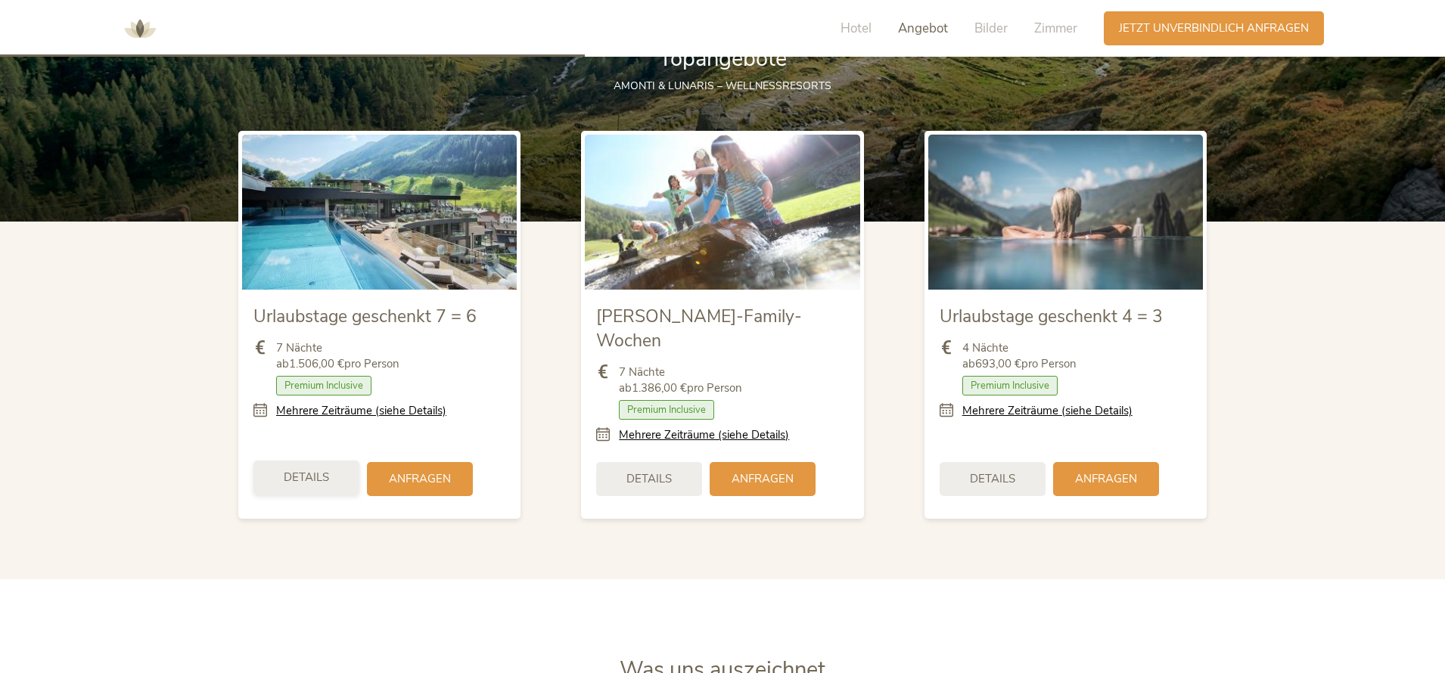
click at [311, 464] on div "Details" at bounding box center [307, 478] width 106 height 34
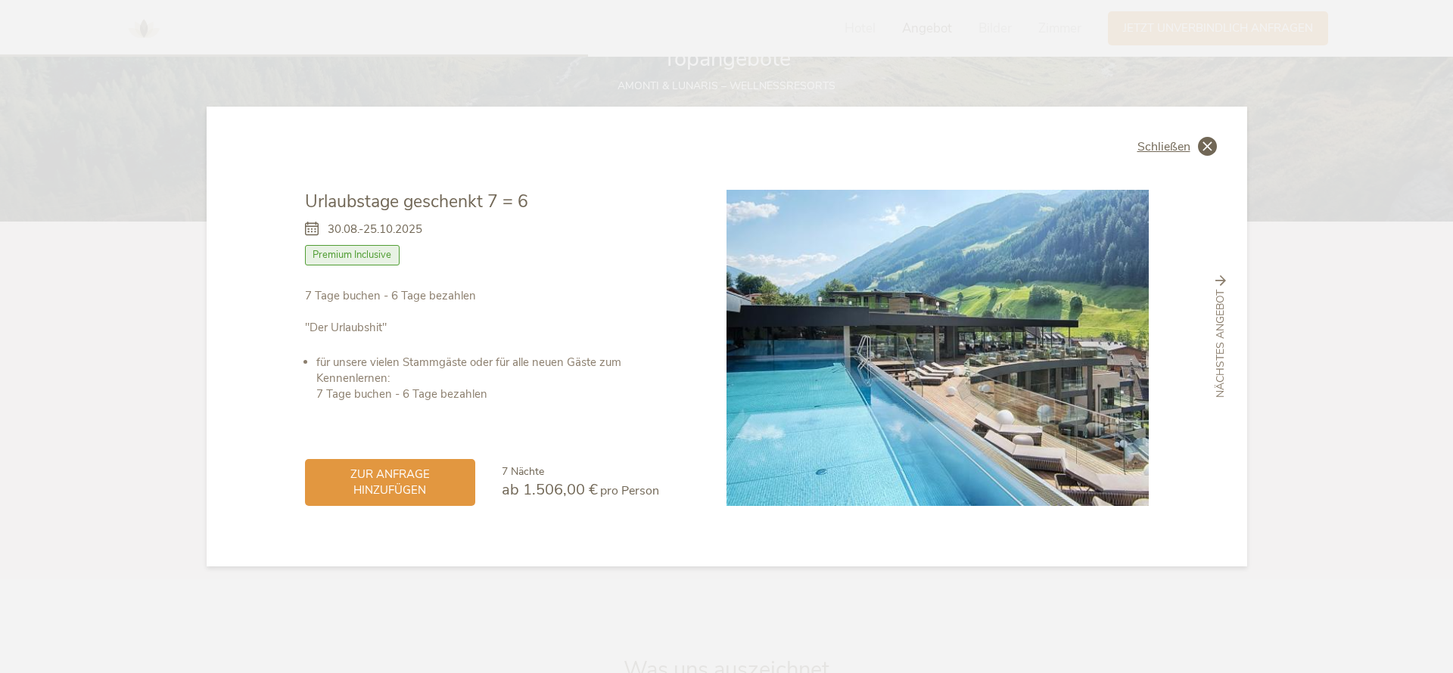
click at [1211, 146] on icon at bounding box center [1207, 146] width 19 height 19
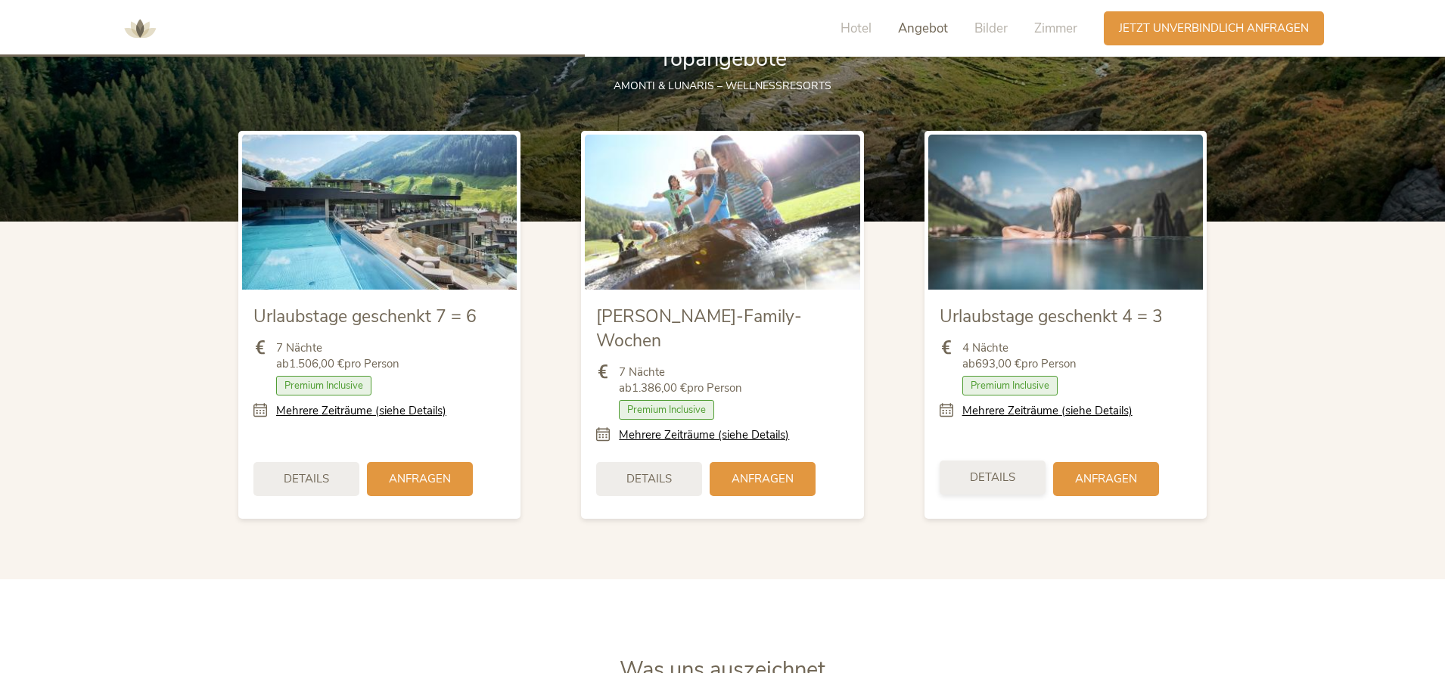
click at [1011, 470] on span "Details" at bounding box center [992, 478] width 45 height 16
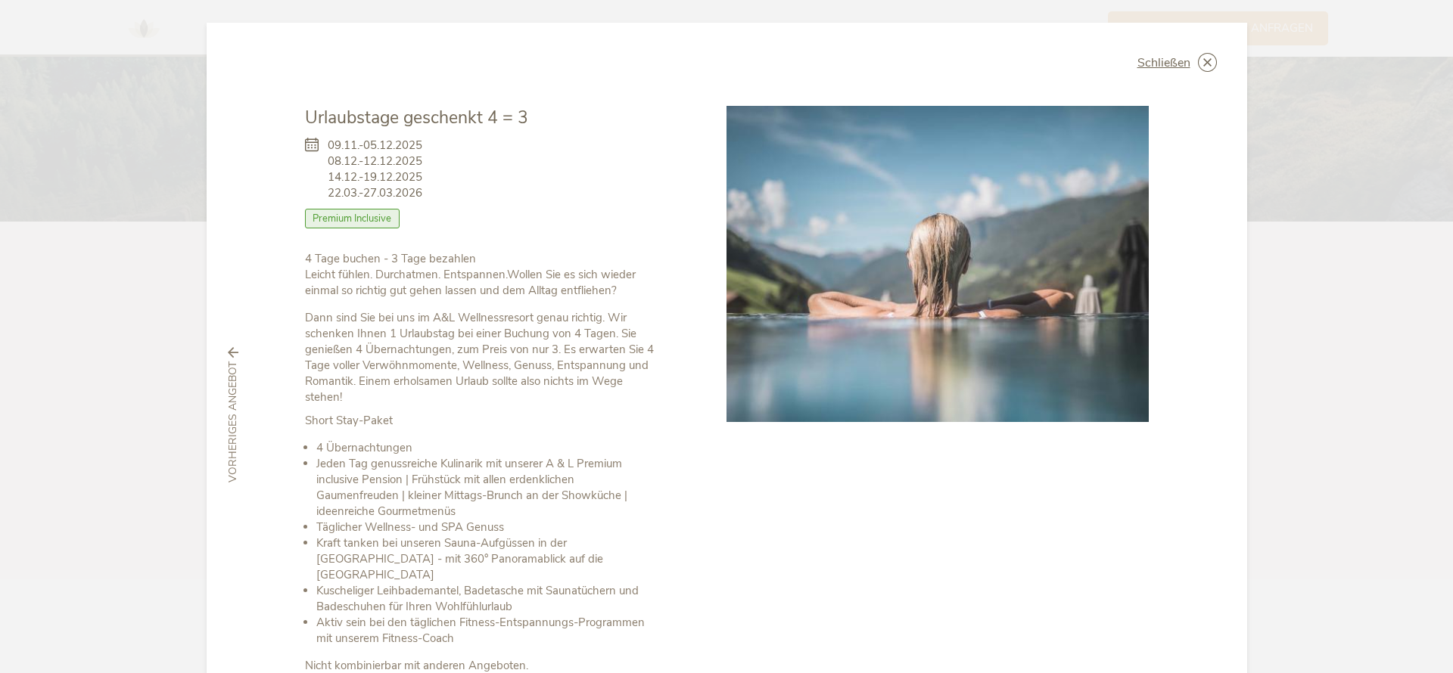
scroll to position [19, 0]
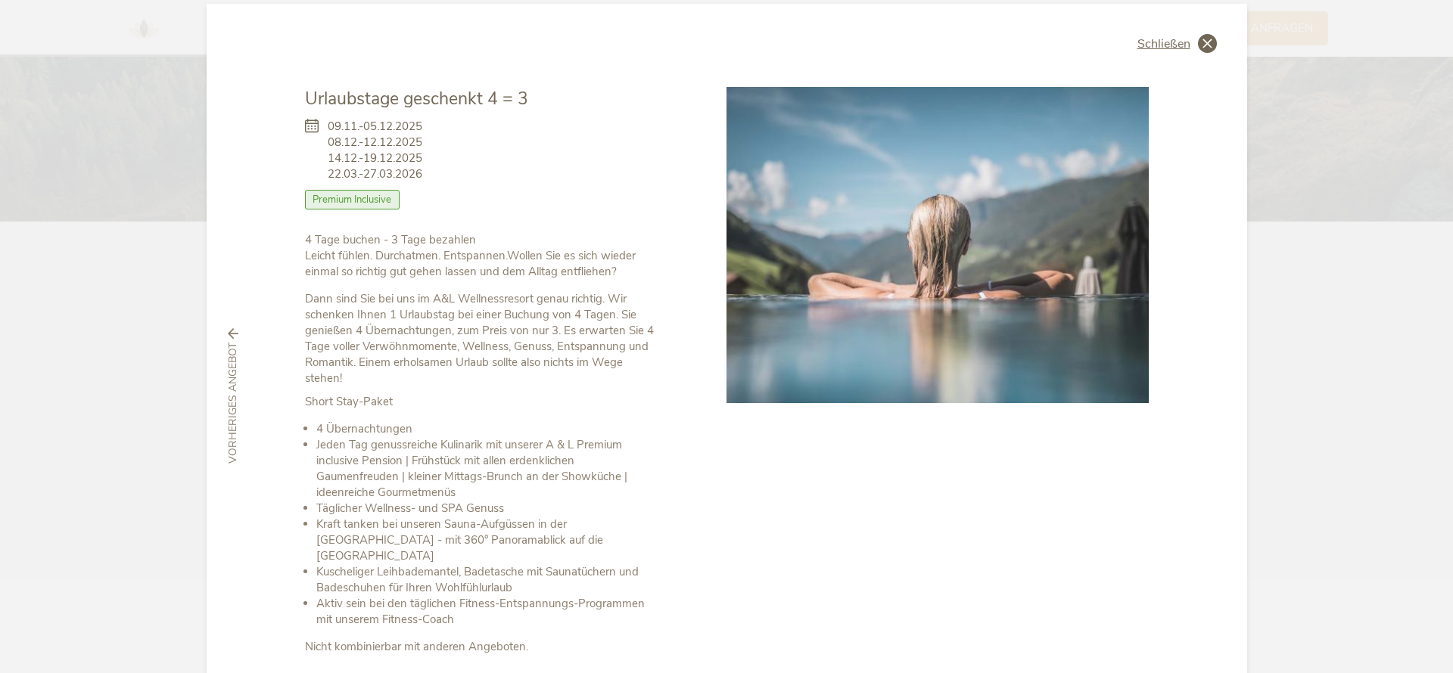
click at [1198, 43] on icon at bounding box center [1207, 43] width 19 height 19
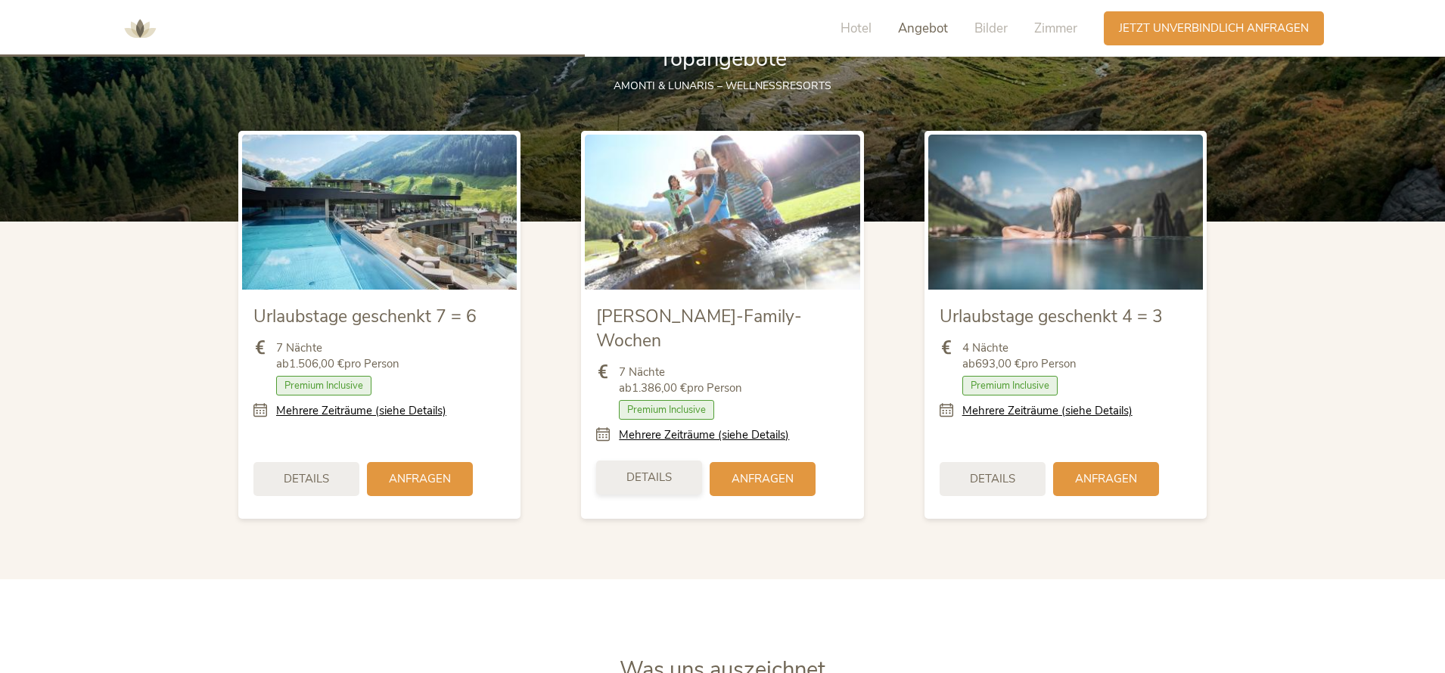
drag, startPoint x: 627, startPoint y: 478, endPoint x: 636, endPoint y: 463, distance: 17.0
click at [628, 475] on div "[PERSON_NAME]-Family-Wochen 7 Nächte ab 1.386,00 € pro Person Zimmer mit Frühst…" at bounding box center [722, 403] width 275 height 226
click at [636, 463] on div "Details" at bounding box center [649, 478] width 106 height 34
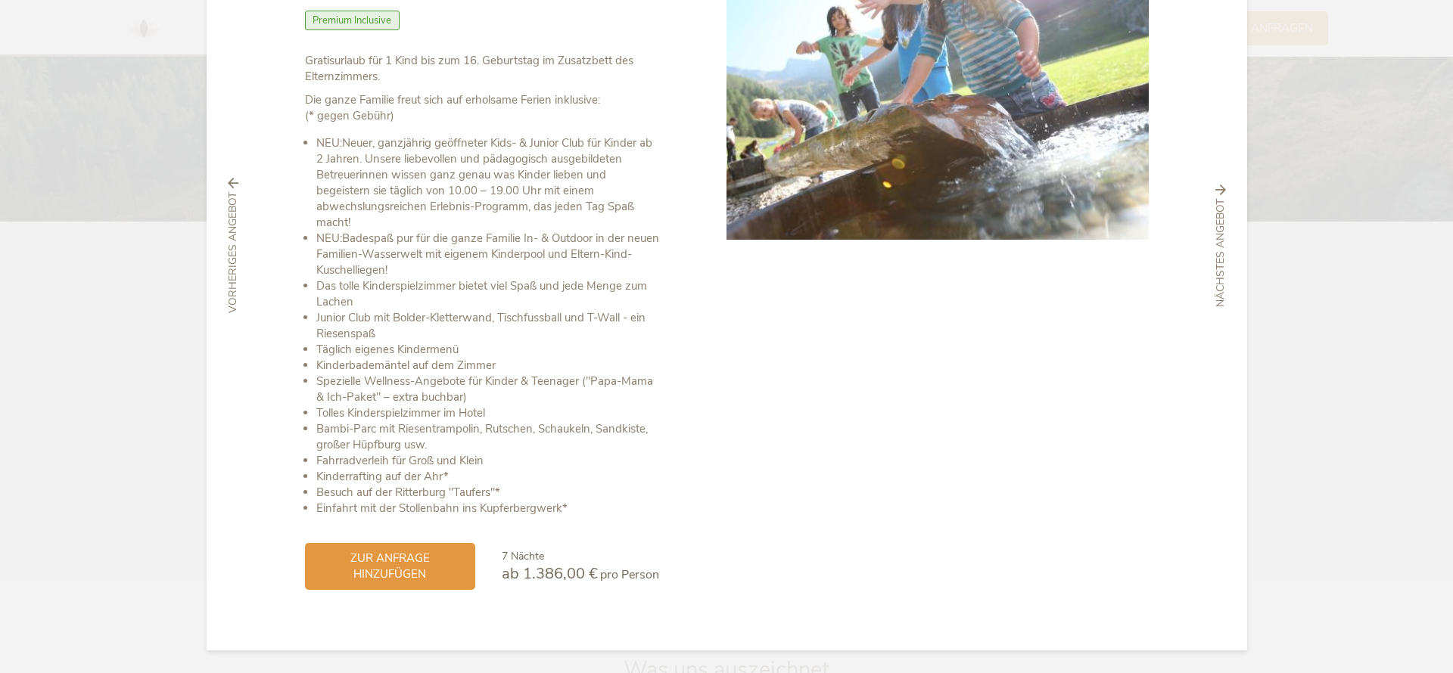
scroll to position [182, 0]
drag, startPoint x: 355, startPoint y: 101, endPoint x: 452, endPoint y: 103, distance: 96.9
click at [452, 103] on b "Die ganze Familie freut sich auf erholsame Ferien inklusive:" at bounding box center [452, 99] width 295 height 15
drag, startPoint x: 360, startPoint y: 70, endPoint x: 325, endPoint y: 59, distance: 37.3
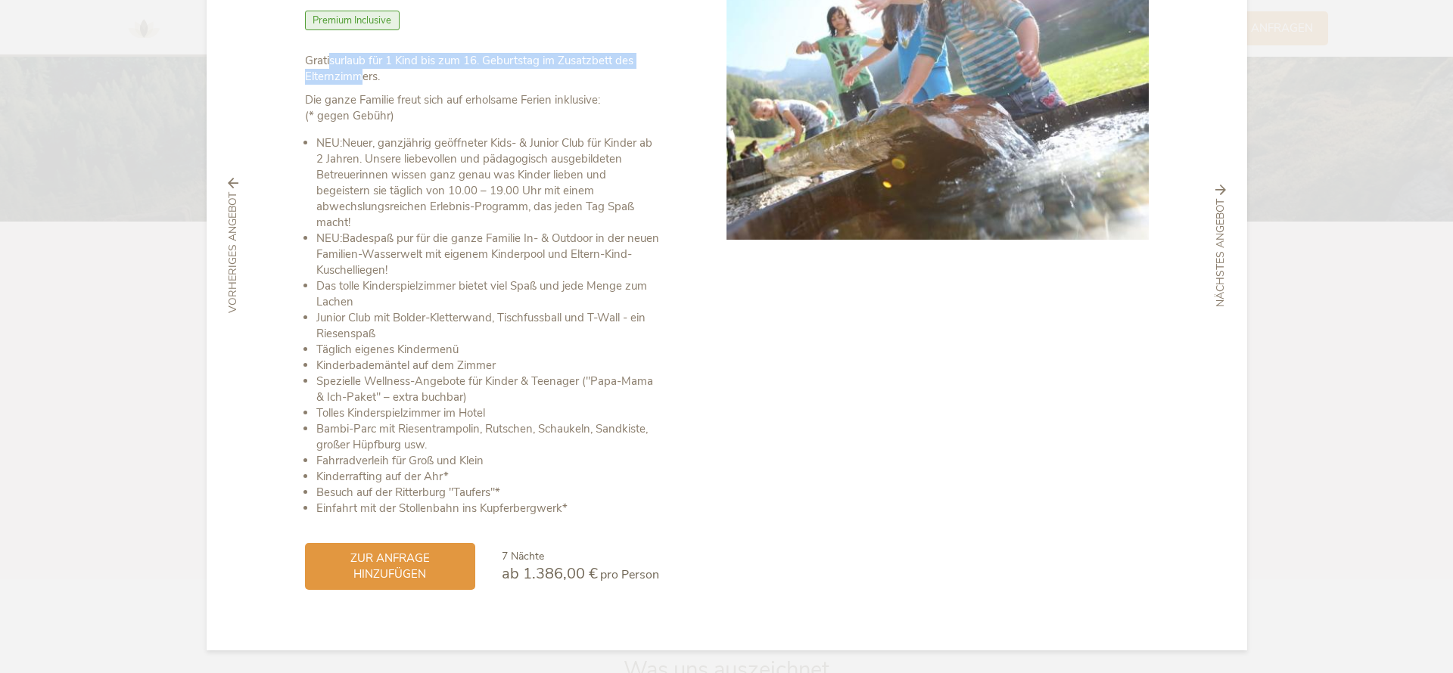
click at [325, 59] on p "Gratisurlaub für 1 Kind bis zum 16. Geburtstag im Zusatzbett des Elternzimmers." at bounding box center [482, 69] width 354 height 32
drag, startPoint x: 333, startPoint y: 60, endPoint x: 330, endPoint y: 72, distance: 12.5
click at [330, 72] on p "Gratisurlaub für 1 Kind bis zum 16. Geburtstag im Zusatzbett des Elternzimmers." at bounding box center [482, 69] width 354 height 32
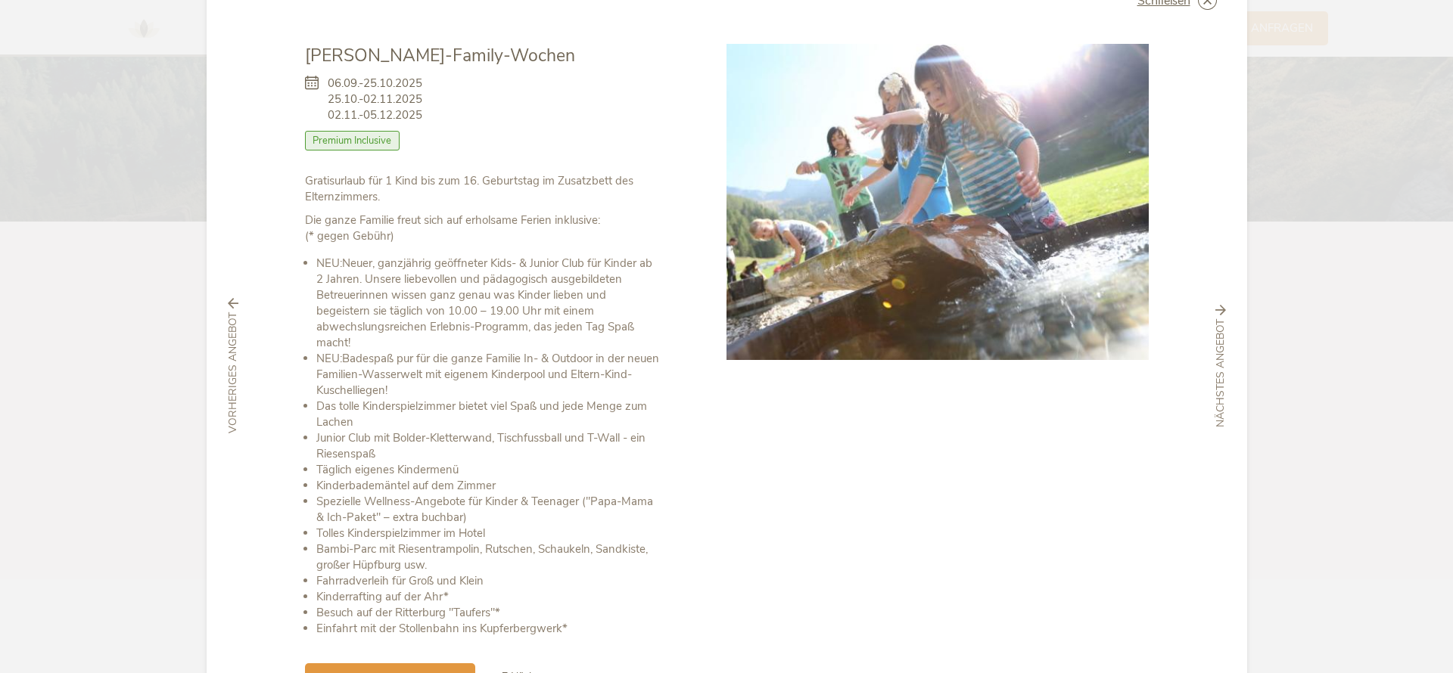
scroll to position [0, 0]
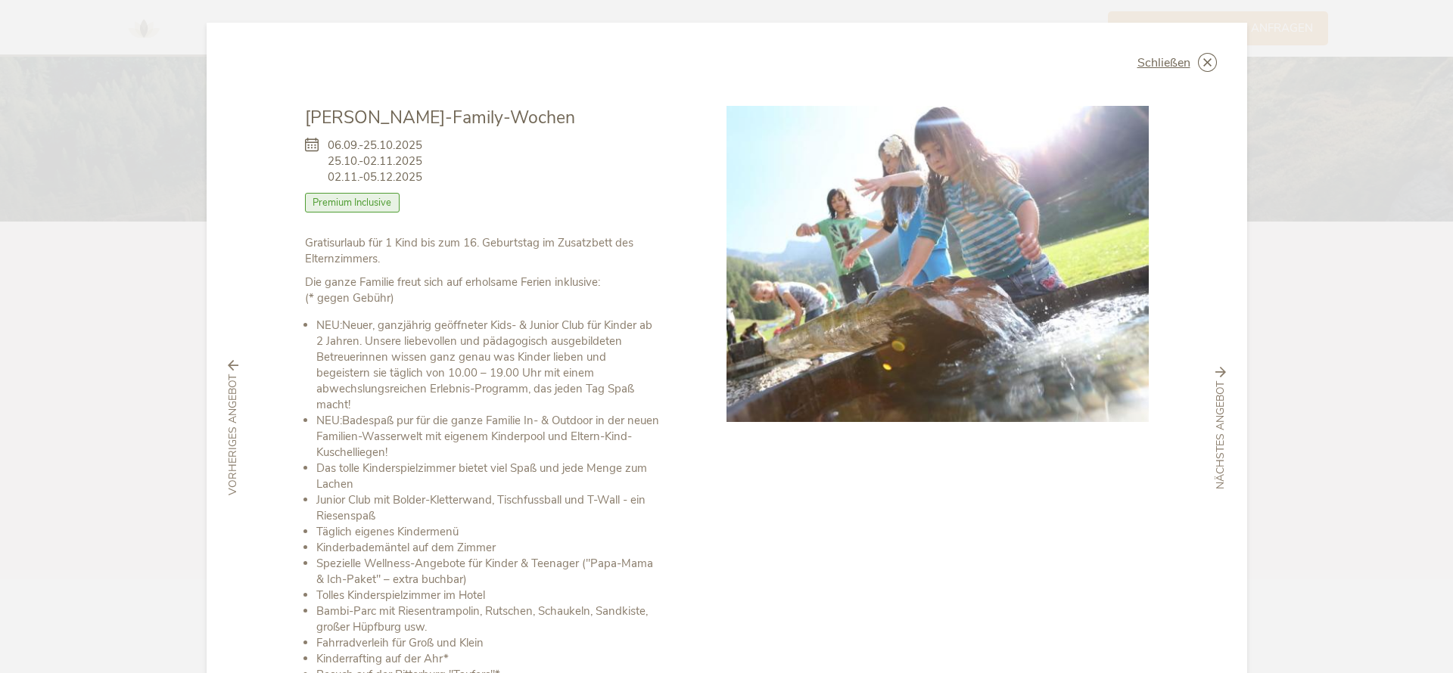
click at [366, 204] on span "Premium Inclusive" at bounding box center [352, 203] width 95 height 20
click at [369, 206] on span "Premium Inclusive" at bounding box center [352, 203] width 95 height 20
click at [1159, 67] on span "Schließen" at bounding box center [1163, 63] width 53 height 12
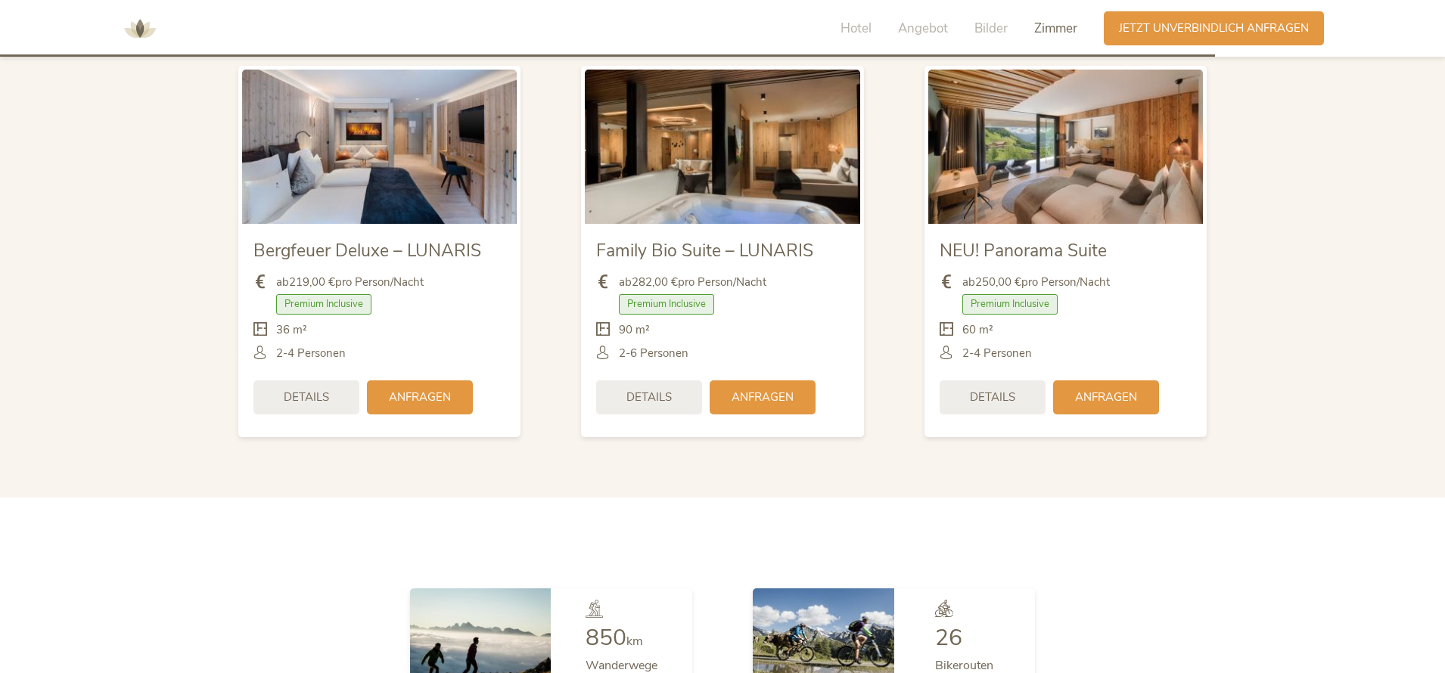
scroll to position [4403, 0]
